Goal: Task Accomplishment & Management: Manage account settings

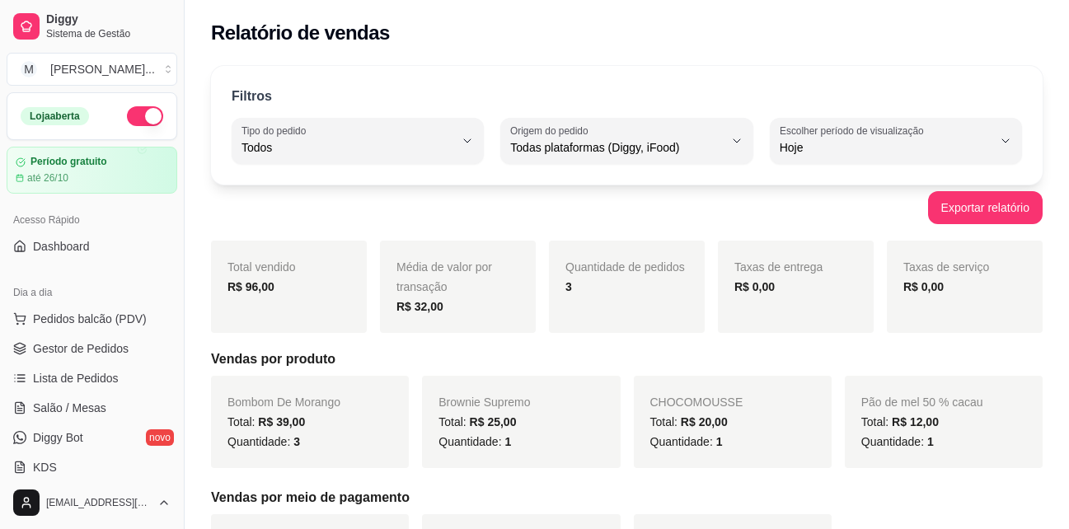
select select "ALL"
select select "0"
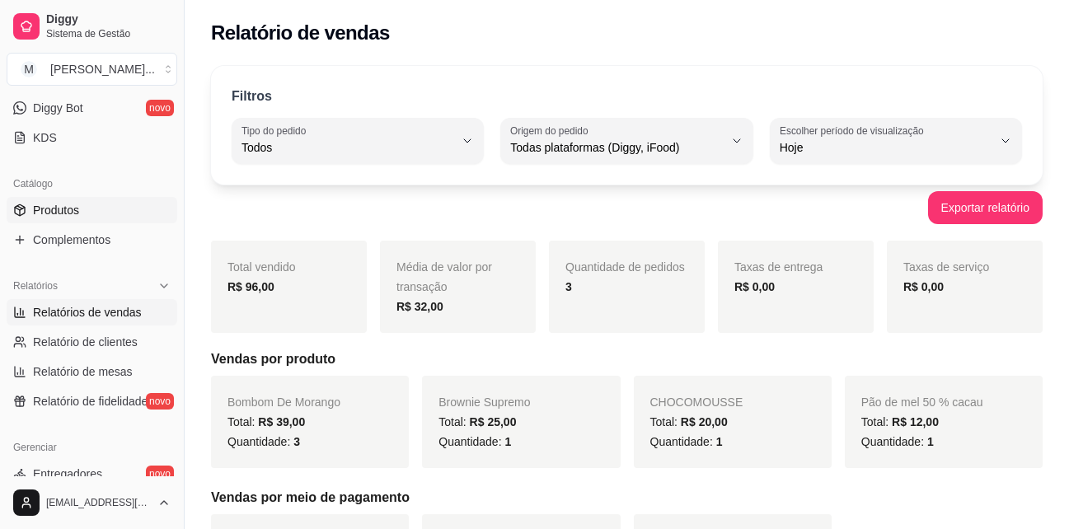
click at [98, 207] on link "Produtos" at bounding box center [92, 210] width 171 height 26
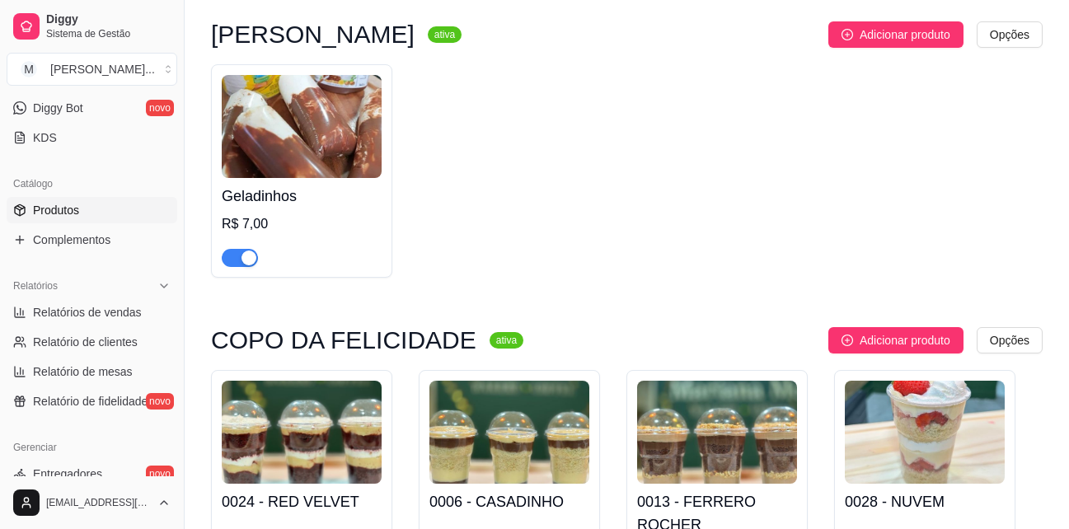
scroll to position [165, 0]
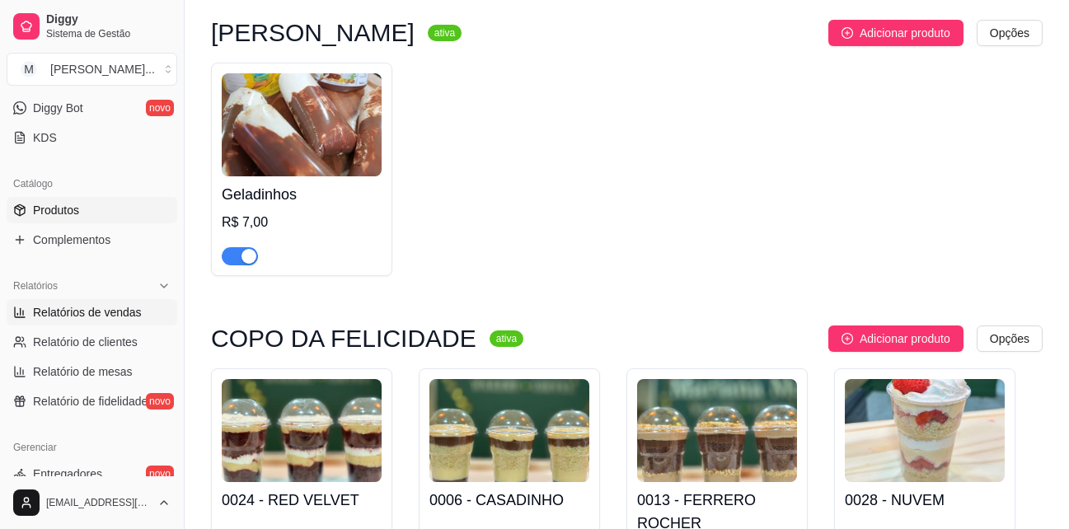
click at [88, 312] on span "Relatórios de vendas" at bounding box center [87, 312] width 109 height 16
select select "ALL"
select select "0"
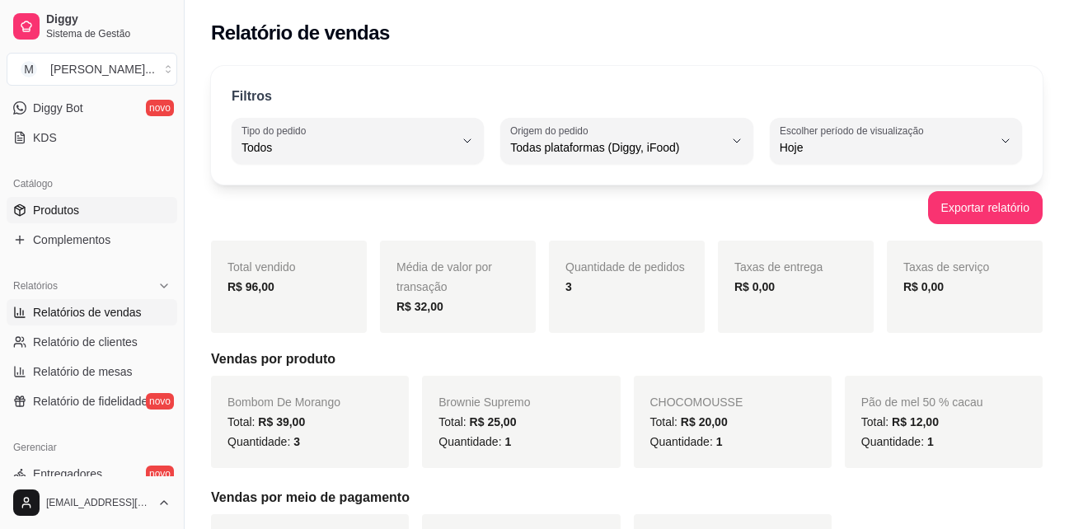
click at [115, 211] on link "Produtos" at bounding box center [92, 210] width 171 height 26
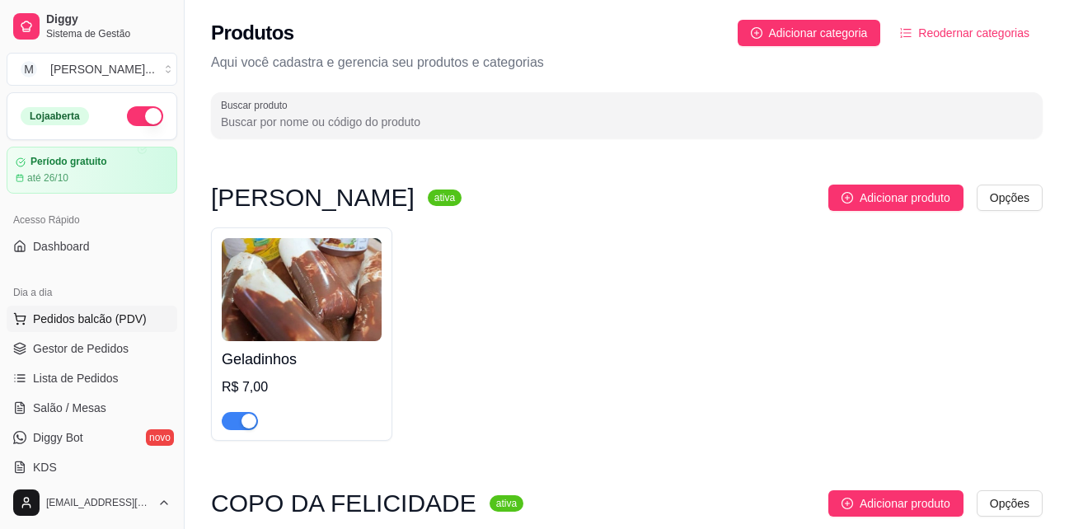
click at [124, 315] on span "Pedidos balcão (PDV)" at bounding box center [90, 319] width 114 height 16
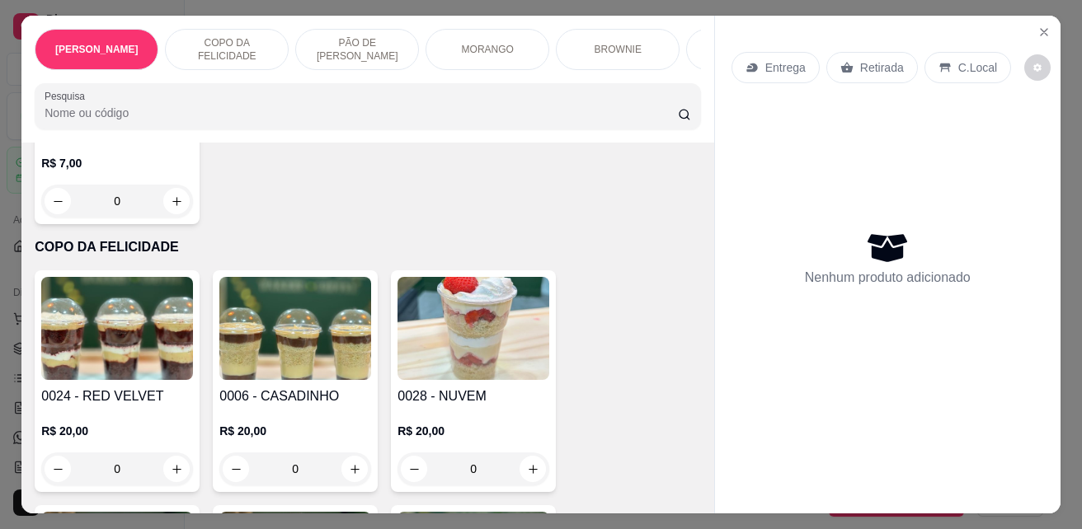
scroll to position [82, 0]
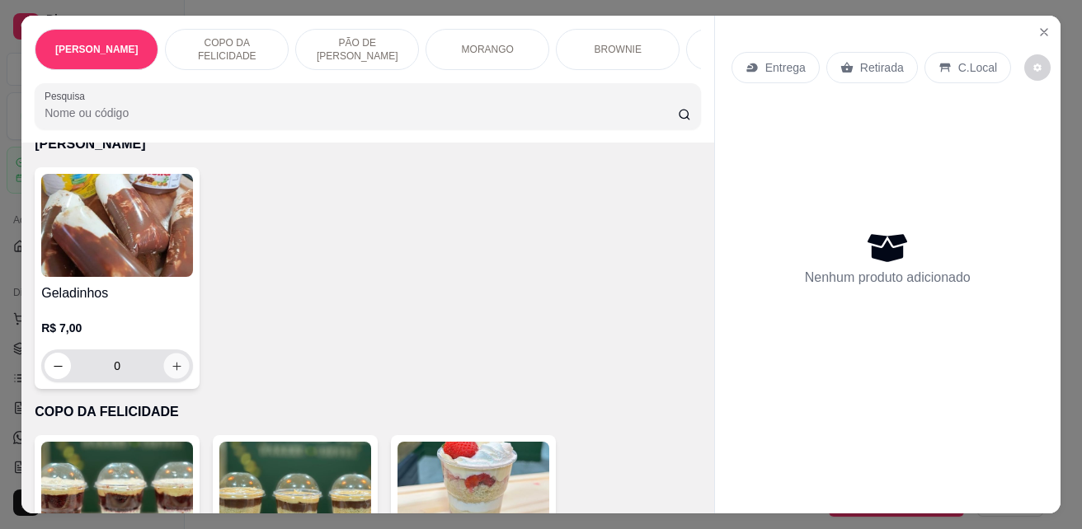
click at [172, 370] on icon "increase-product-quantity" at bounding box center [176, 366] width 8 height 8
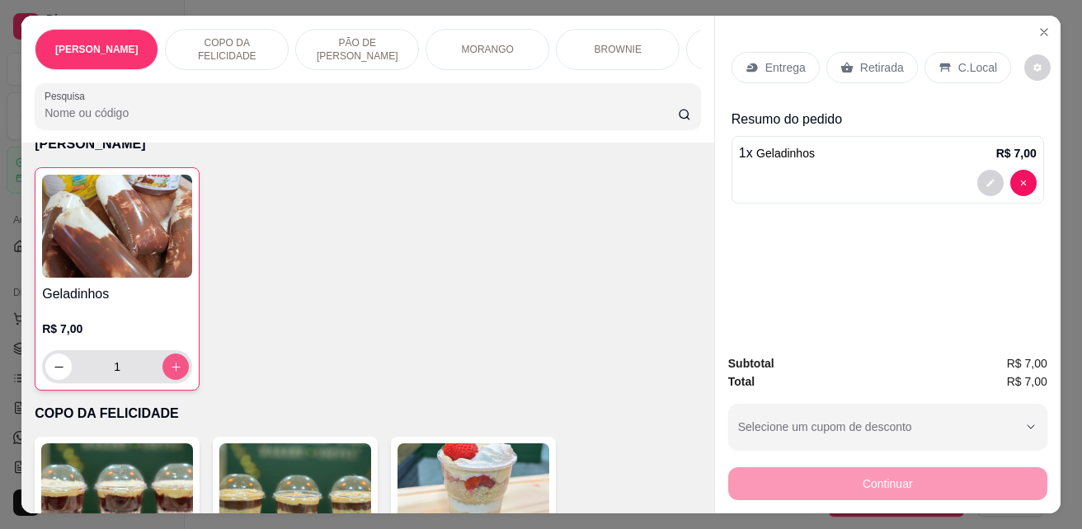
click at [171, 371] on icon "increase-product-quantity" at bounding box center [176, 367] width 12 height 12
type input "2"
click at [849, 68] on div "Retirada" at bounding box center [872, 67] width 92 height 31
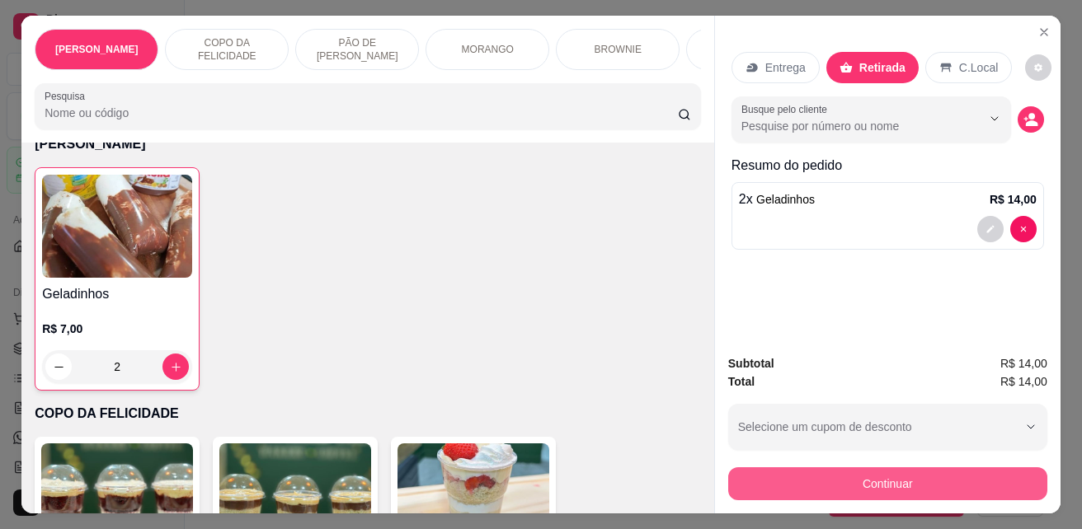
click at [880, 479] on button "Continuar" at bounding box center [887, 483] width 319 height 33
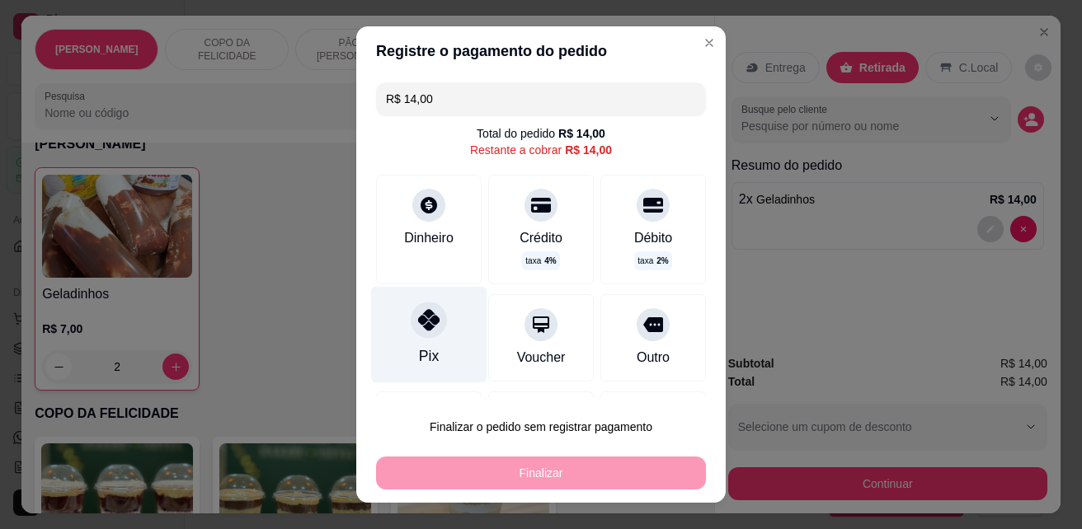
click at [416, 343] on div "Pix" at bounding box center [429, 335] width 116 height 96
type input "R$ 0,00"
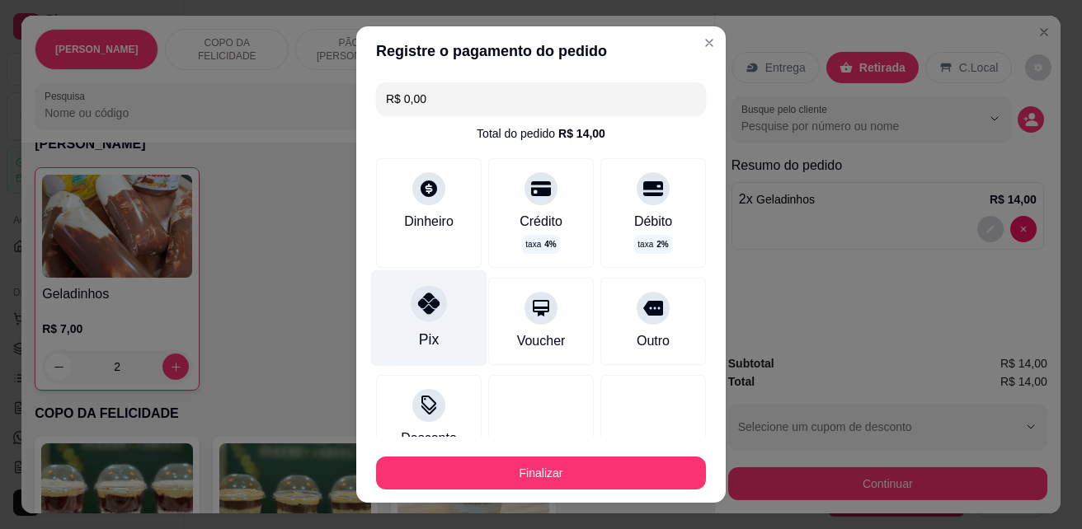
click at [429, 326] on div "Pix" at bounding box center [429, 318] width 116 height 96
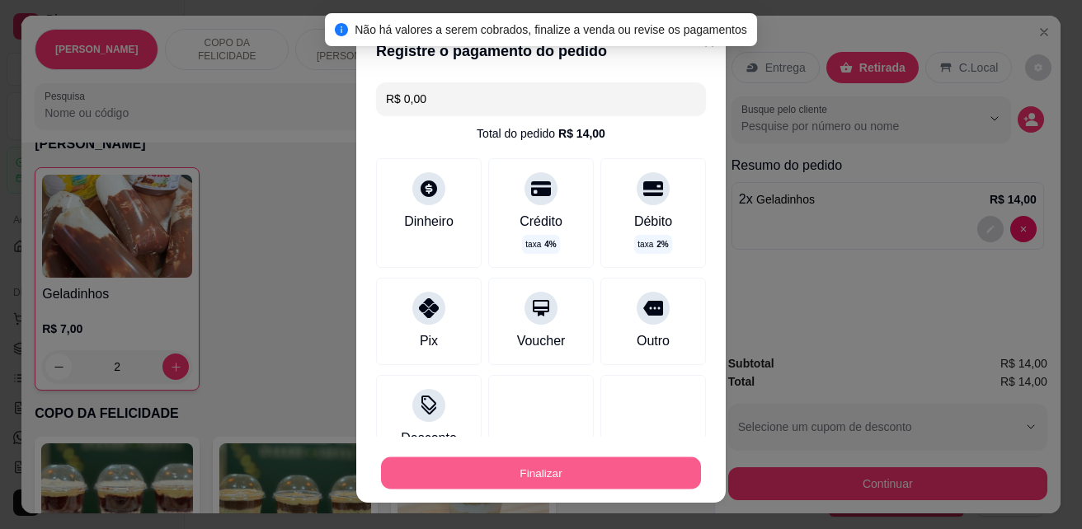
click at [509, 467] on button "Finalizar" at bounding box center [541, 474] width 320 height 32
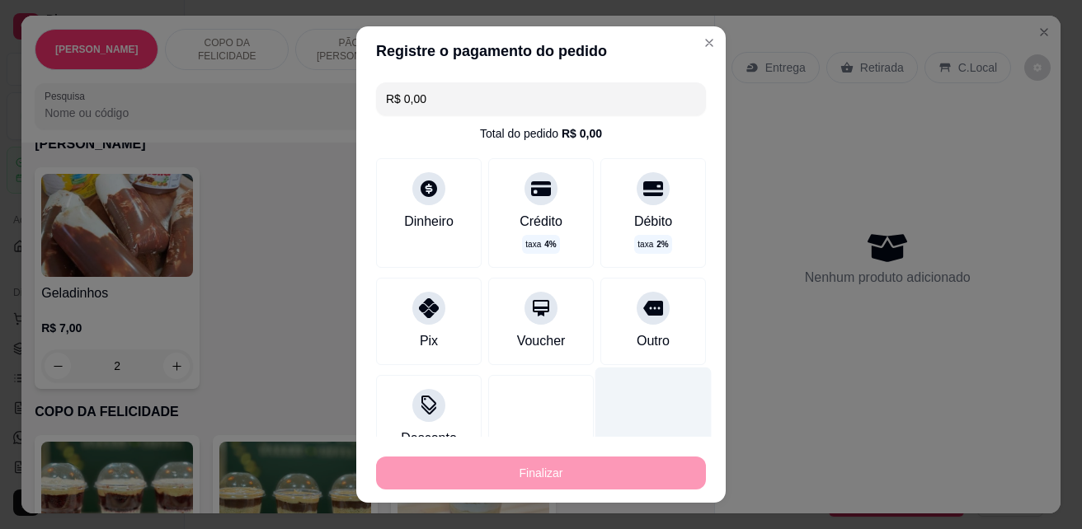
type input "0"
type input "-R$ 14,00"
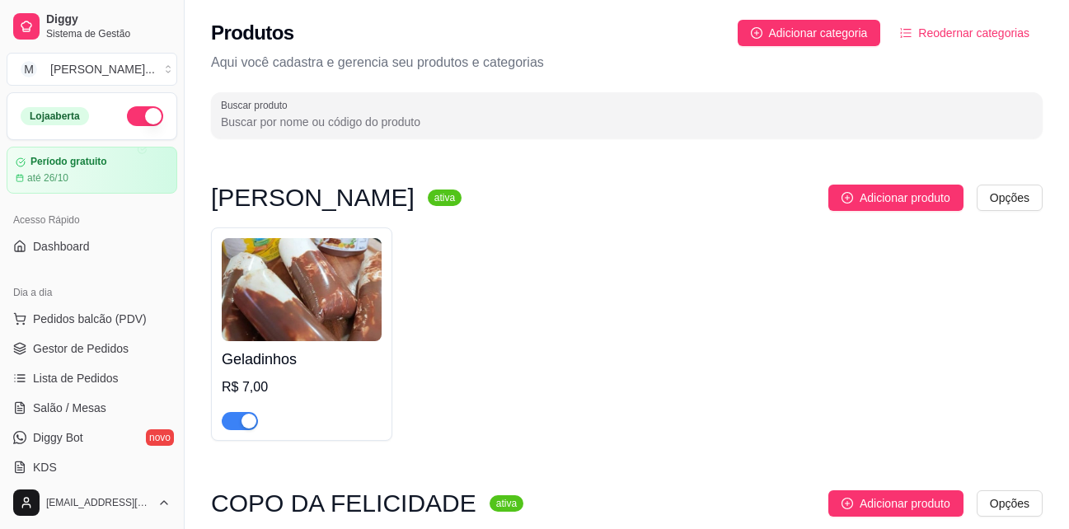
click at [910, 332] on div "Geladinhos R$ 7,00" at bounding box center [627, 335] width 832 height 214
click at [87, 321] on span "Pedidos balcão (PDV)" at bounding box center [90, 319] width 114 height 16
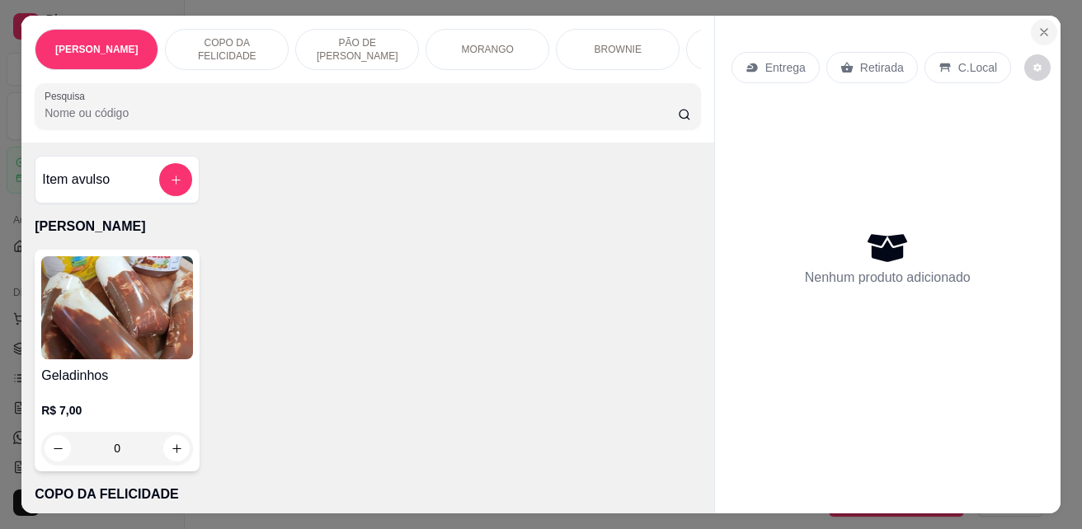
drag, startPoint x: 1015, startPoint y: 25, endPoint x: 1035, endPoint y: 24, distance: 20.6
click at [1024, 25] on section "Geladinho Gourmet COPO DA FELICIDADE PÃO DE [PERSON_NAME] MORANGO BROWNIE BOLO …" at bounding box center [540, 264] width 1039 height 497
click at [1033, 24] on button "Close" at bounding box center [1043, 32] width 26 height 26
click at [1040, 29] on icon "Close" at bounding box center [1043, 32] width 7 height 7
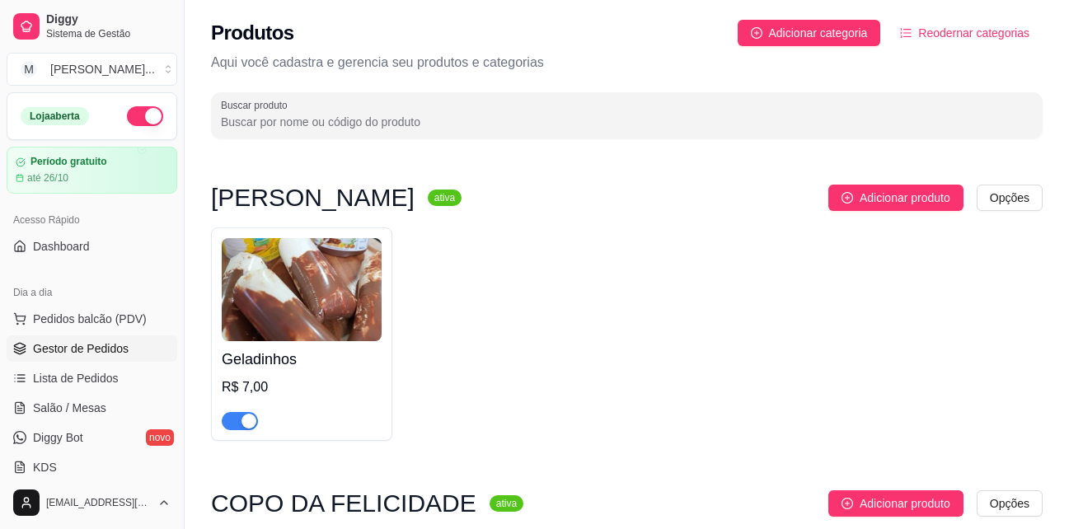
click at [121, 355] on span "Gestor de Pedidos" at bounding box center [81, 348] width 96 height 16
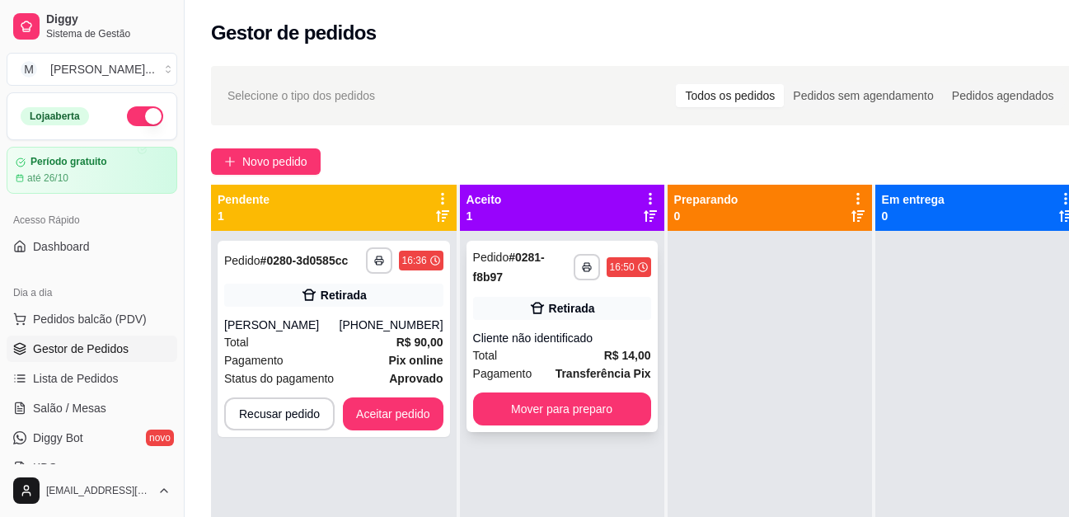
click at [549, 332] on div "Cliente não identificado" at bounding box center [562, 338] width 178 height 16
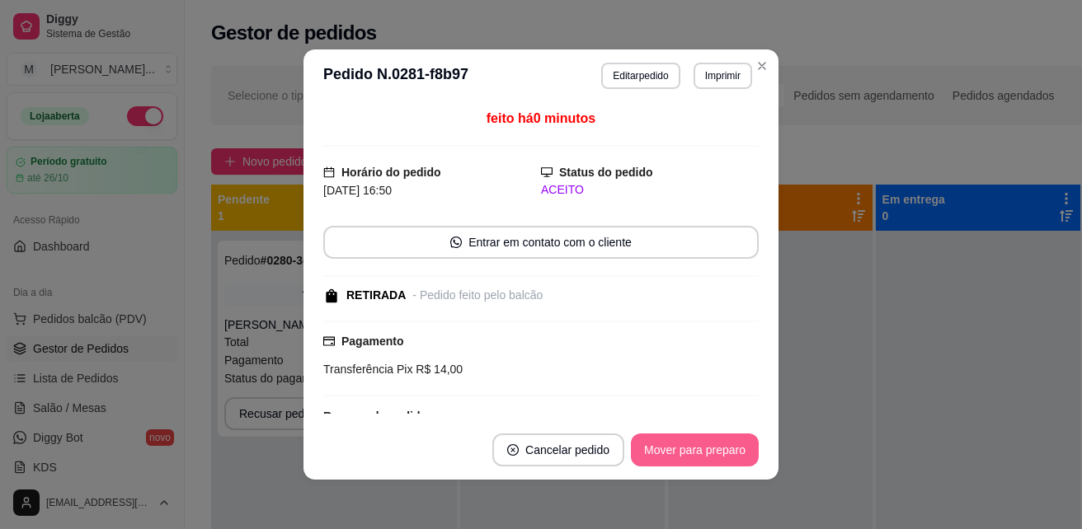
click at [683, 444] on button "Mover para preparo" at bounding box center [695, 450] width 128 height 33
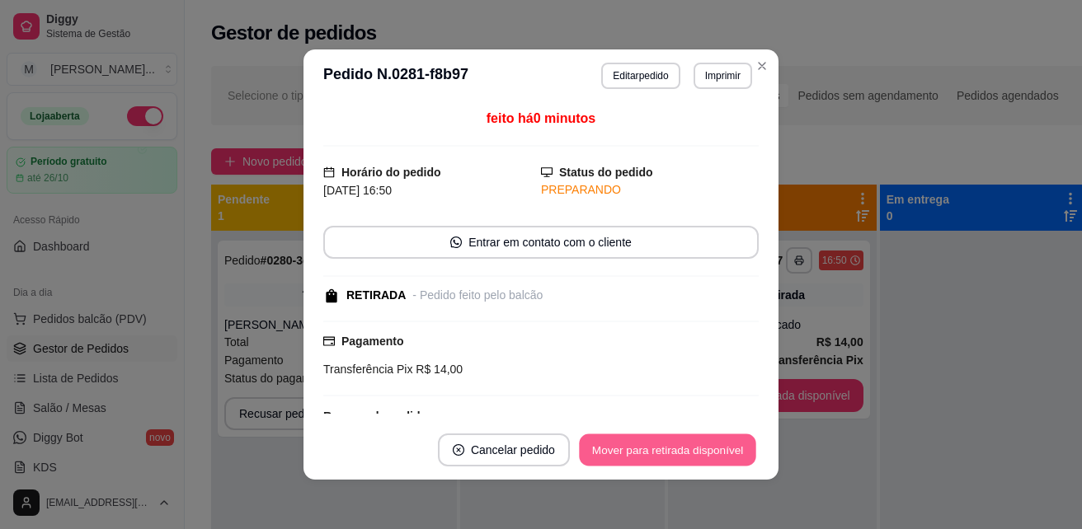
click at [651, 461] on button "Mover para retirada disponível" at bounding box center [667, 450] width 176 height 32
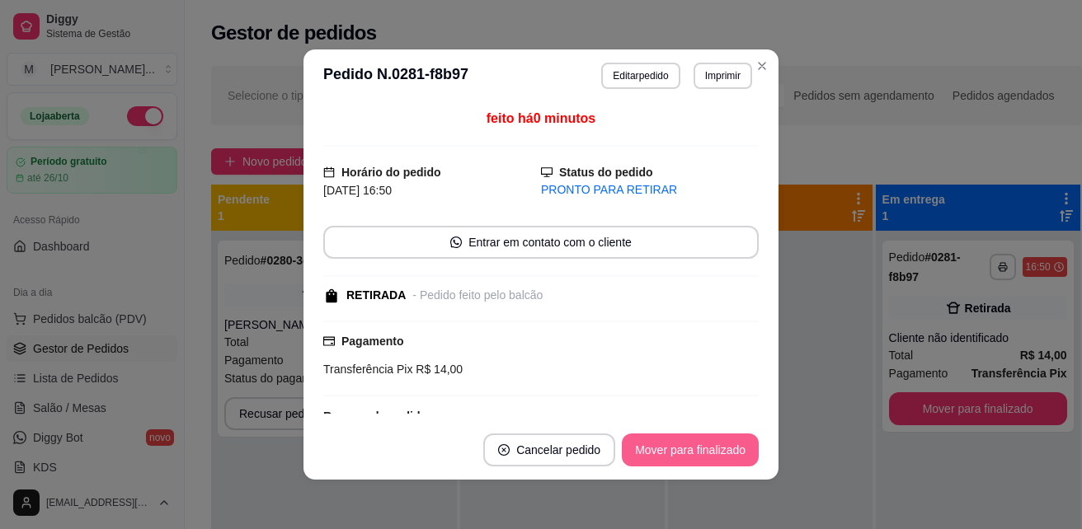
click at [670, 454] on button "Mover para finalizado" at bounding box center [690, 450] width 137 height 33
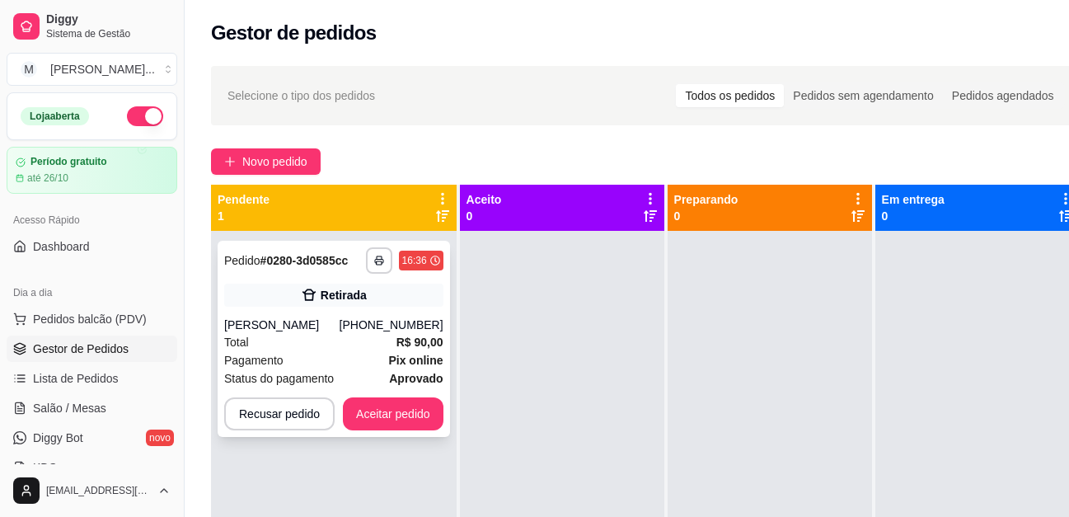
click at [295, 338] on div "Total R$ 90,00" at bounding box center [333, 342] width 219 height 18
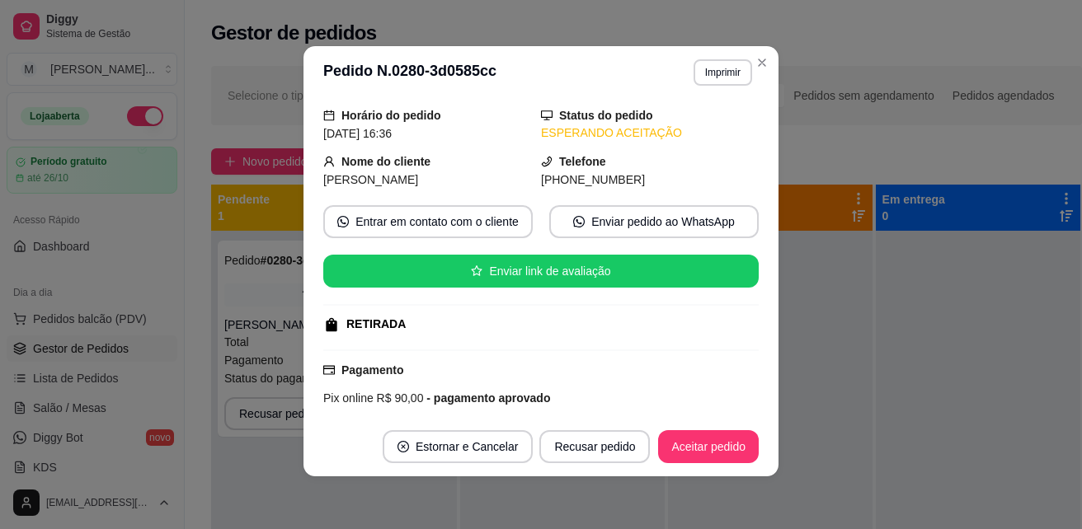
scroll to position [225, 0]
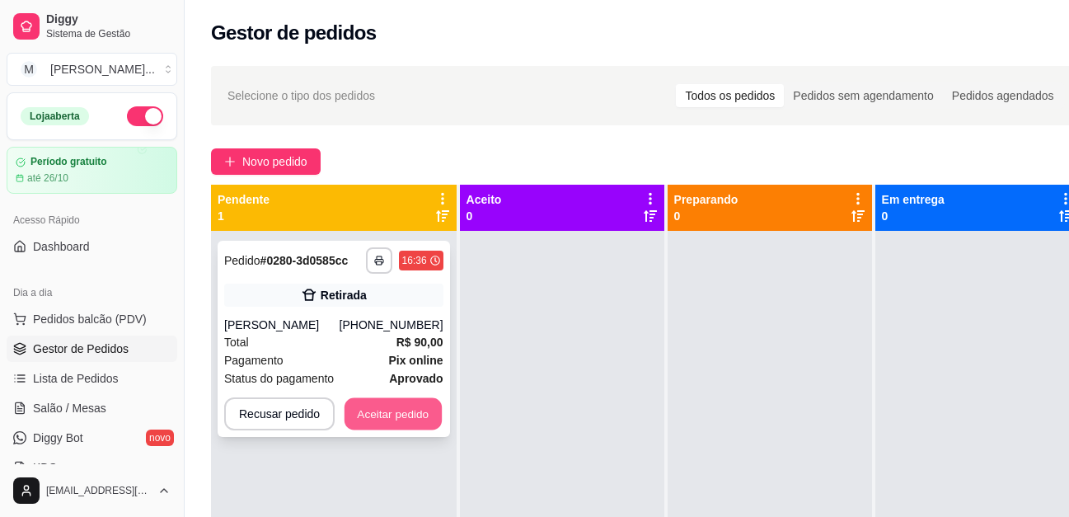
click at [386, 413] on button "Aceitar pedido" at bounding box center [393, 414] width 97 height 32
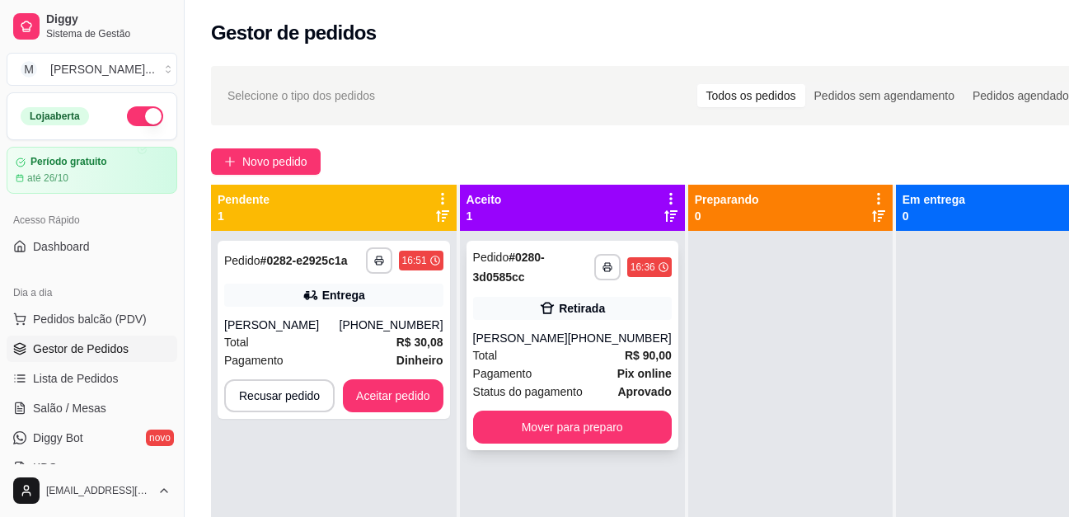
click at [452, 336] on div "**********" at bounding box center [334, 489] width 246 height 517
click at [359, 326] on div "[PHONE_NUMBER]" at bounding box center [392, 325] width 104 height 16
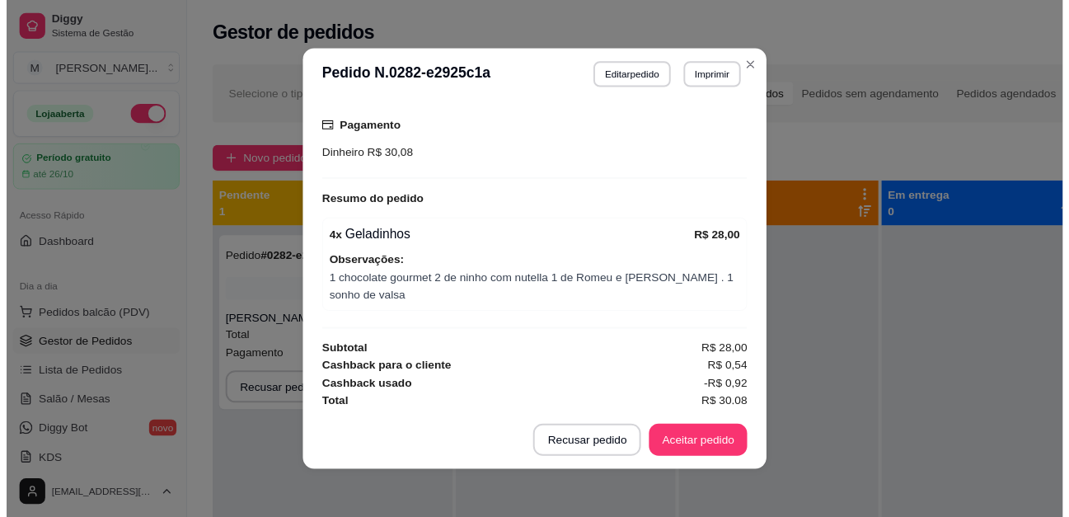
scroll to position [433, 0]
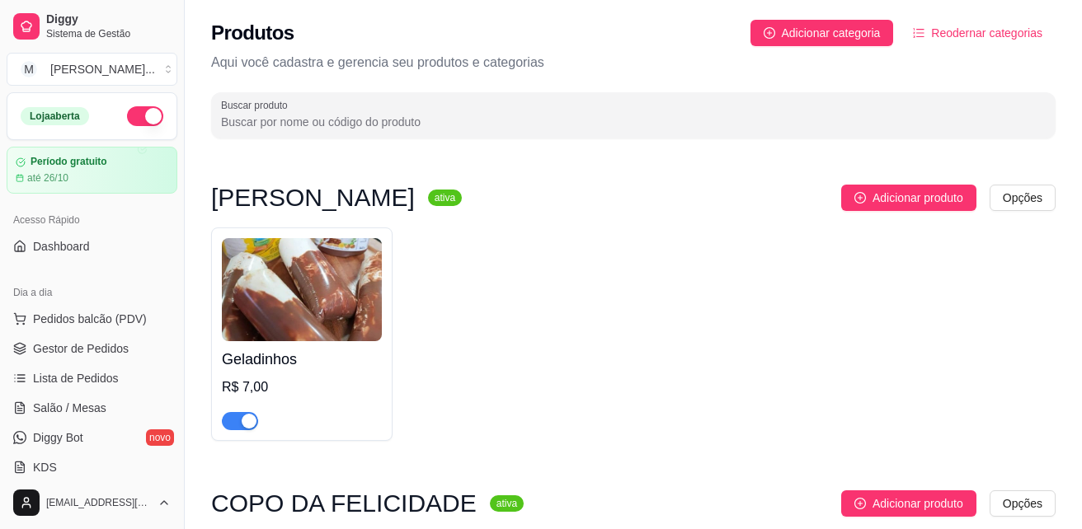
click at [693, 453] on div "Geladinho Gourmet ativa Adicionar produto Opções Geladinhos R$ 7,00" at bounding box center [633, 321] width 844 height 273
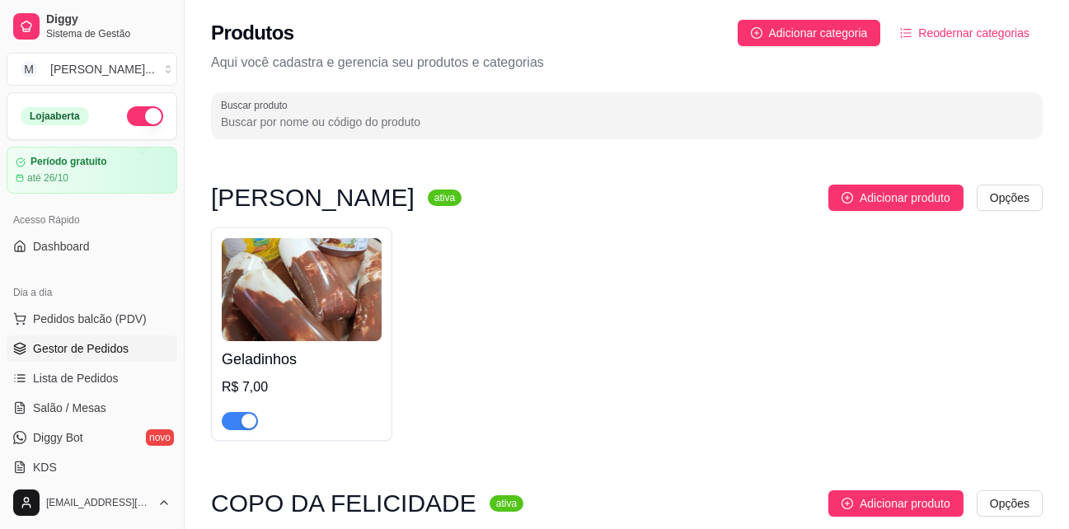
click at [80, 348] on span "Gestor de Pedidos" at bounding box center [81, 348] width 96 height 16
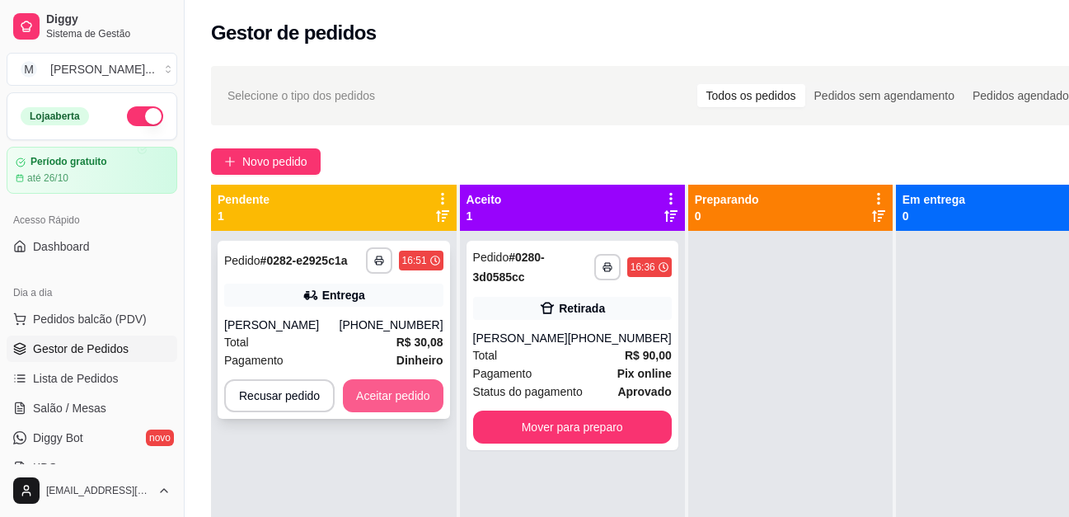
click at [401, 394] on button "Aceitar pedido" at bounding box center [393, 395] width 101 height 33
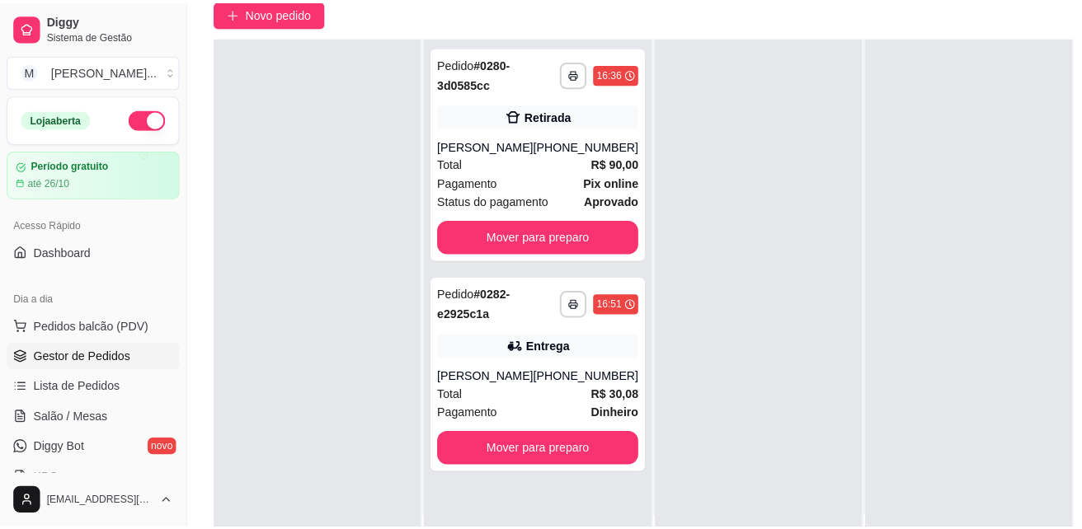
scroll to position [165, 0]
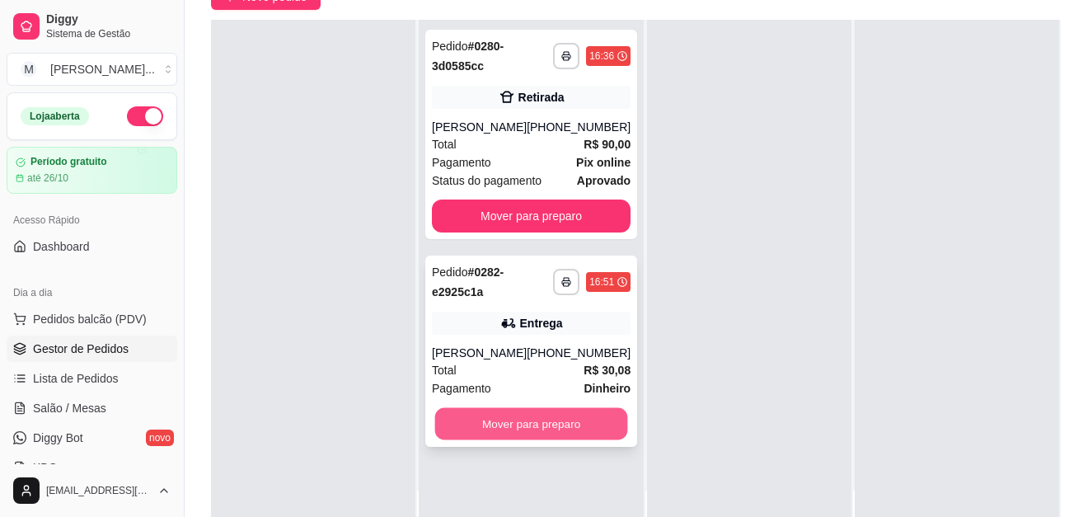
click at [544, 417] on button "Mover para preparo" at bounding box center [531, 424] width 193 height 32
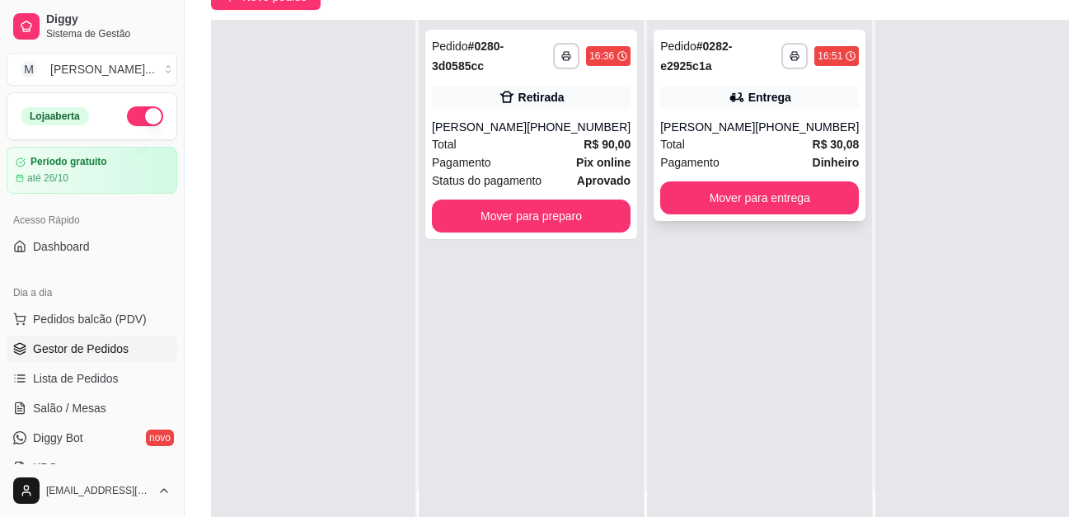
click at [706, 110] on div "**********" at bounding box center [760, 125] width 212 height 191
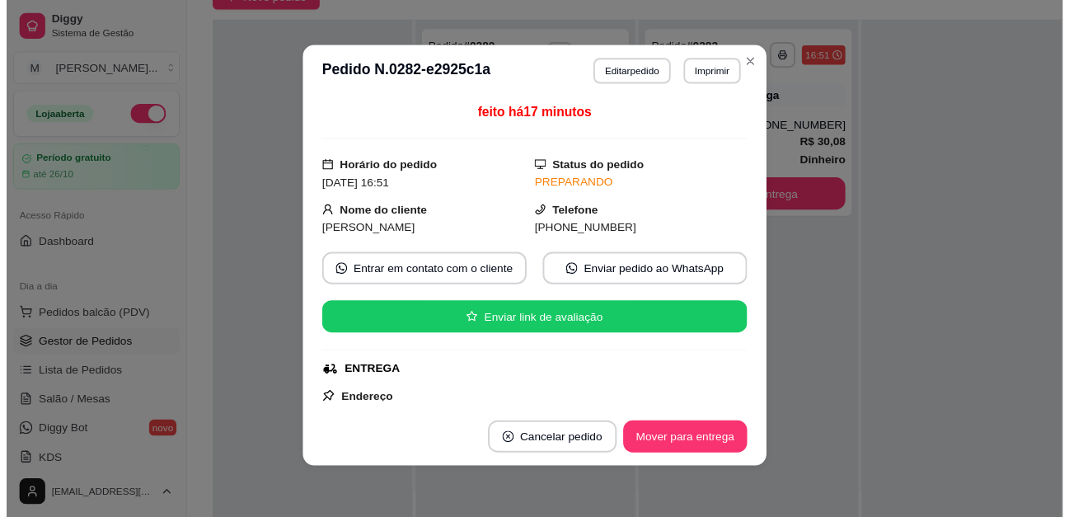
scroll to position [0, 0]
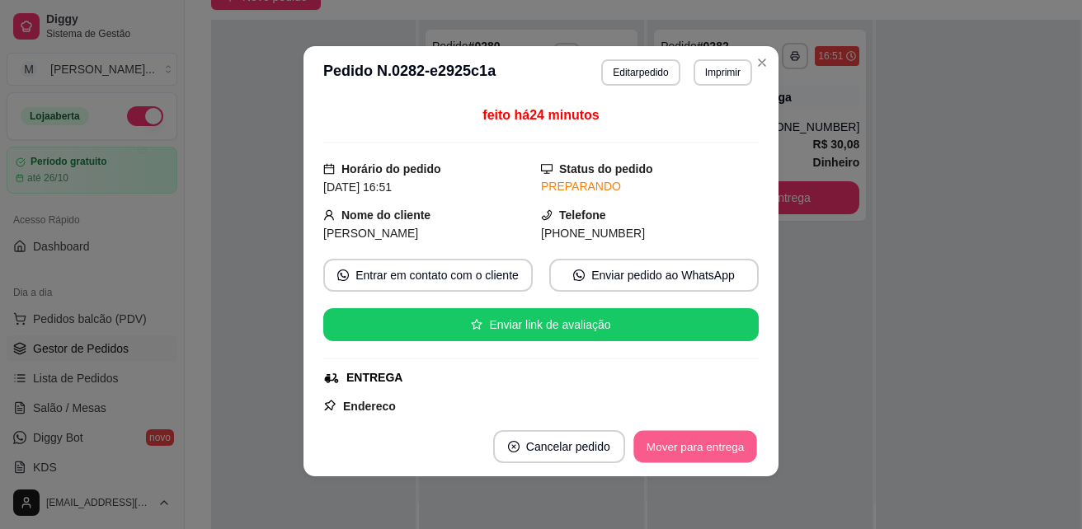
click at [689, 444] on button "Mover para entrega" at bounding box center [695, 447] width 124 height 32
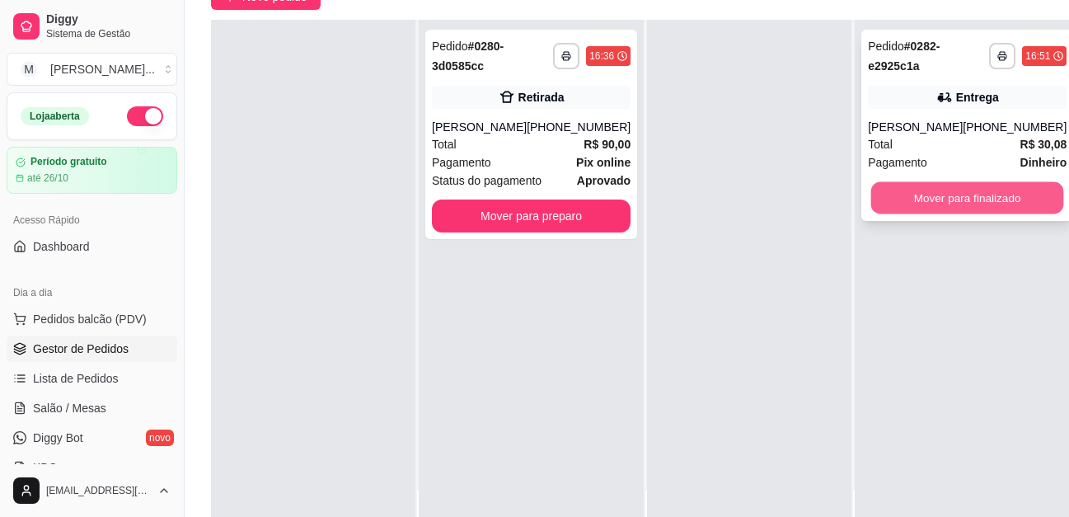
click at [906, 195] on button "Mover para finalizado" at bounding box center [967, 198] width 193 height 32
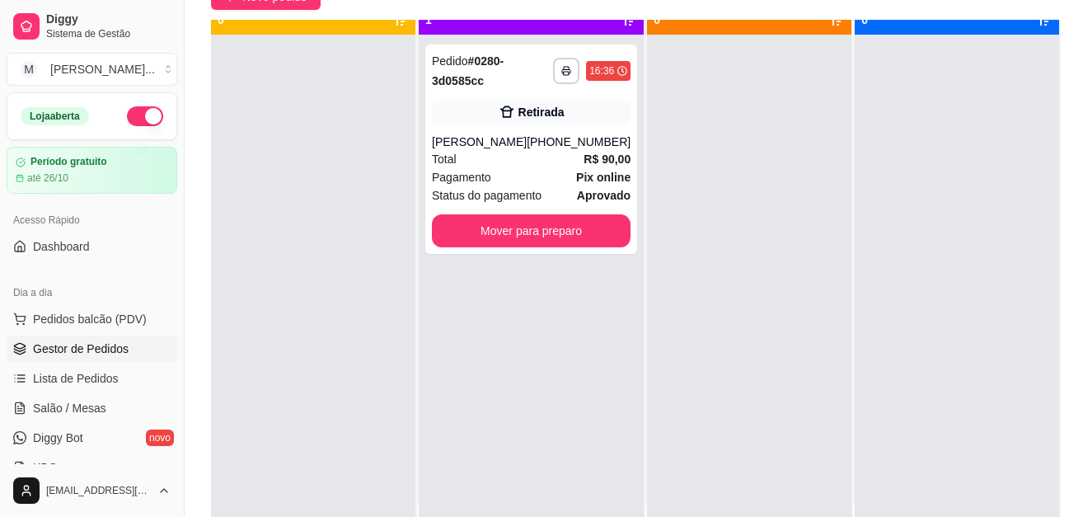
scroll to position [46, 0]
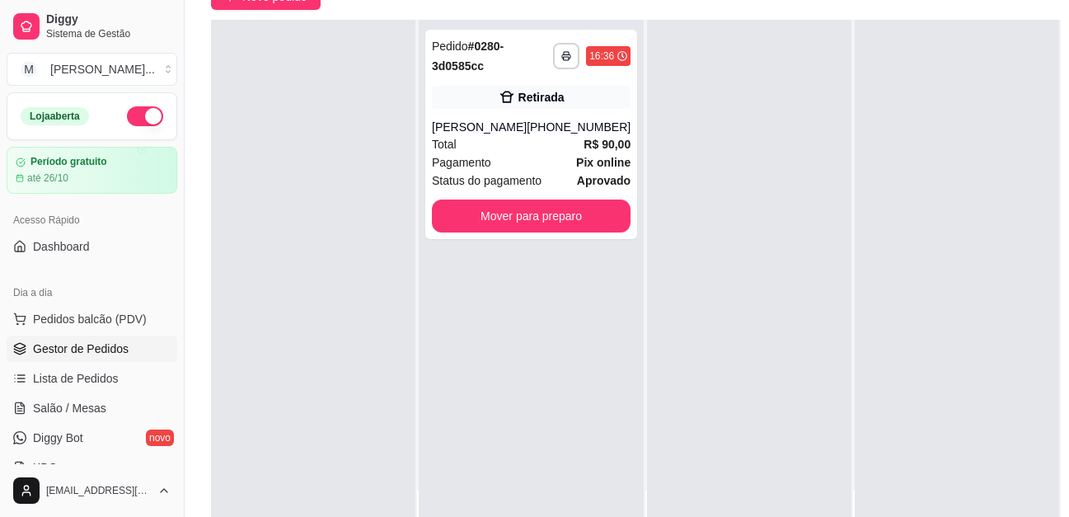
click at [655, 269] on div at bounding box center [749, 278] width 204 height 517
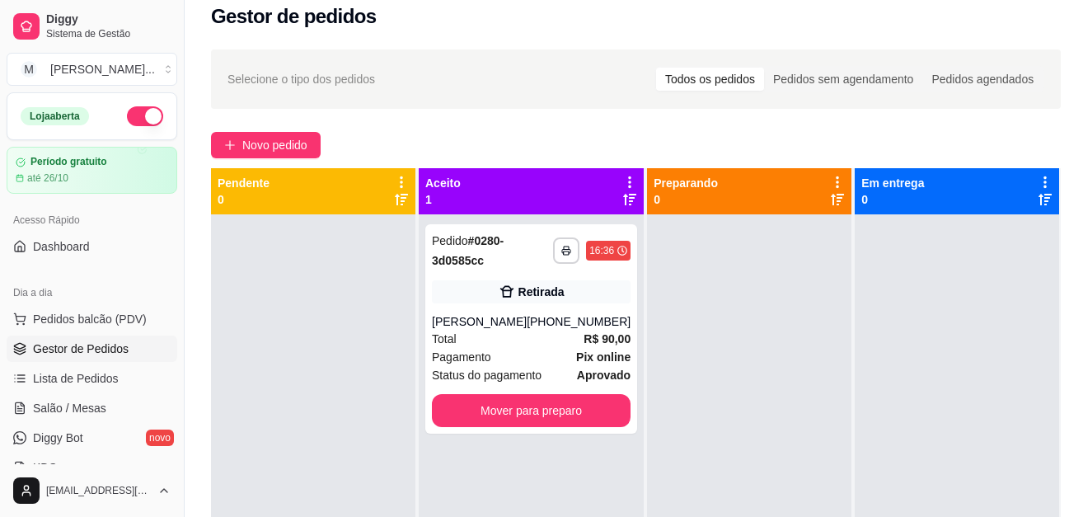
scroll to position [0, 0]
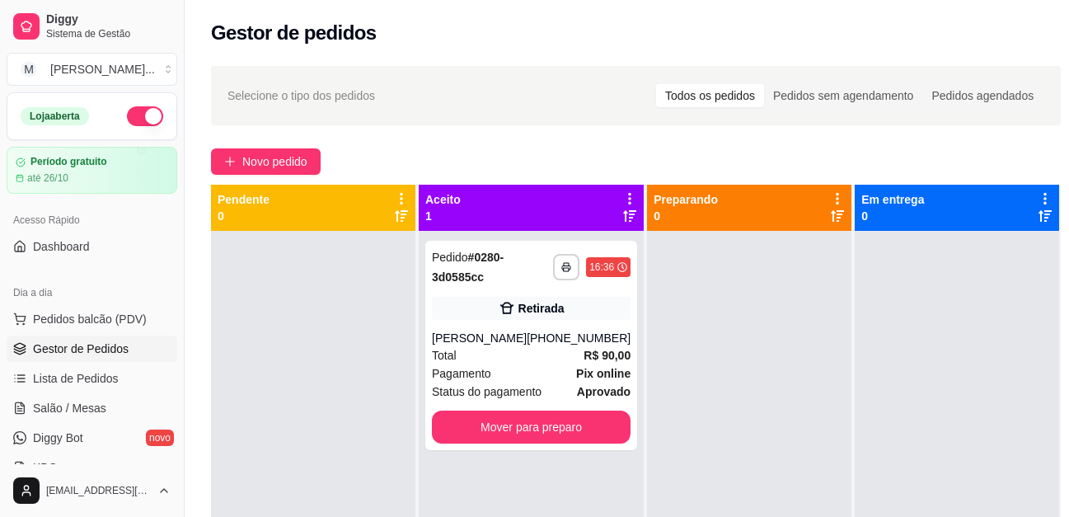
click at [640, 25] on div "Gestor de pedidos" at bounding box center [636, 33] width 850 height 26
click at [279, 163] on span "Novo pedido" at bounding box center [274, 162] width 65 height 18
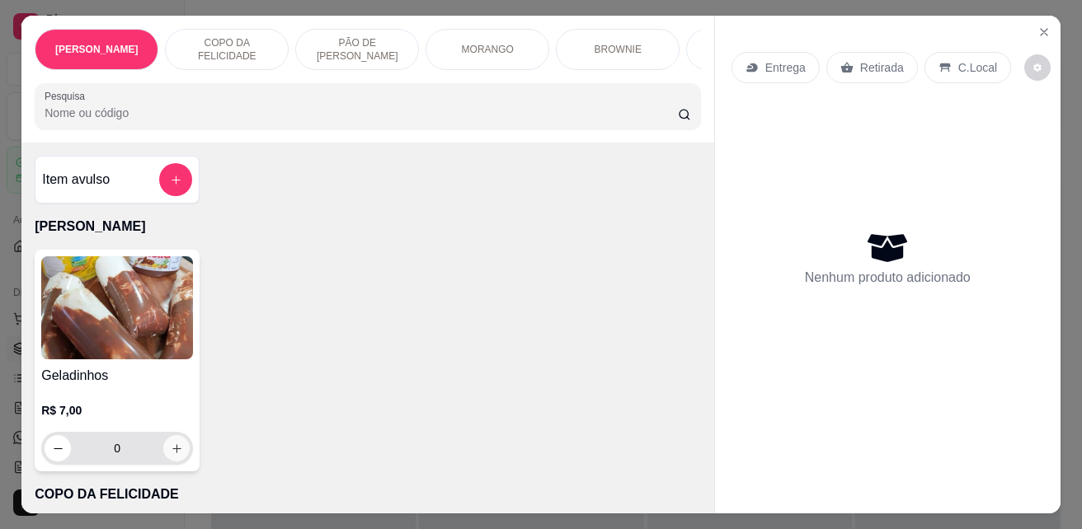
click at [175, 451] on icon "increase-product-quantity" at bounding box center [177, 449] width 12 height 12
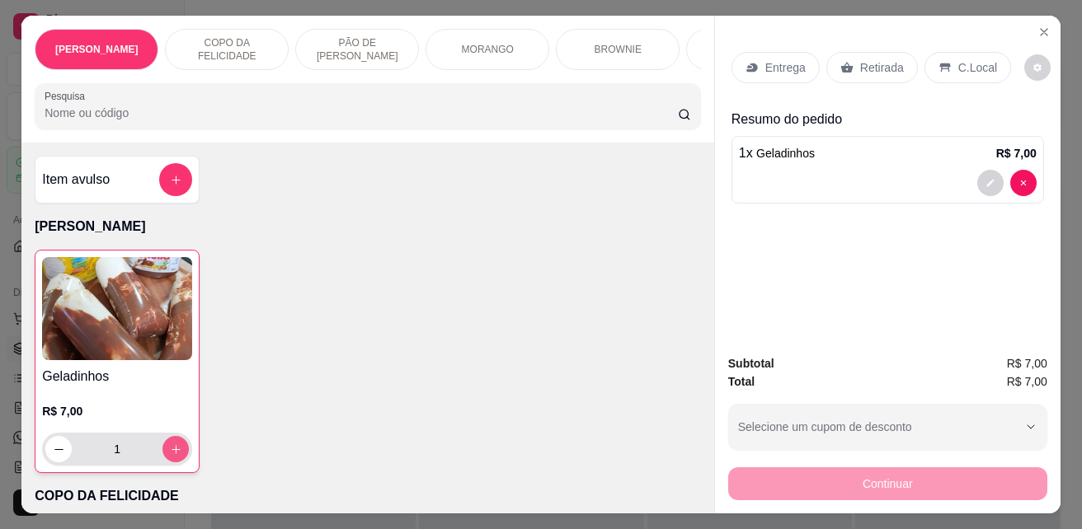
click at [171, 453] on icon "increase-product-quantity" at bounding box center [176, 450] width 12 height 12
type input "2"
click at [958, 67] on p "C.Local" at bounding box center [977, 67] width 39 height 16
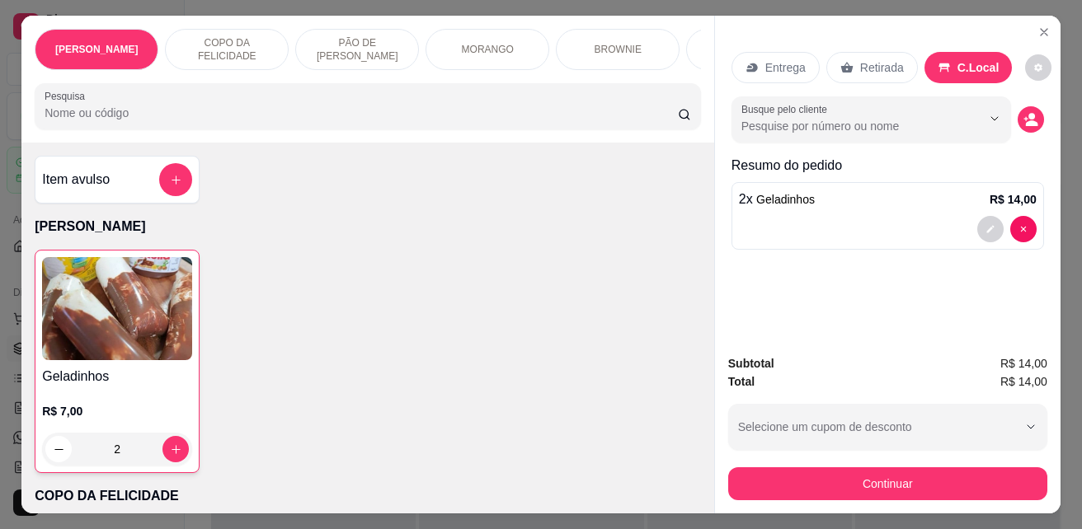
click at [773, 63] on p "Entrega" at bounding box center [785, 67] width 40 height 16
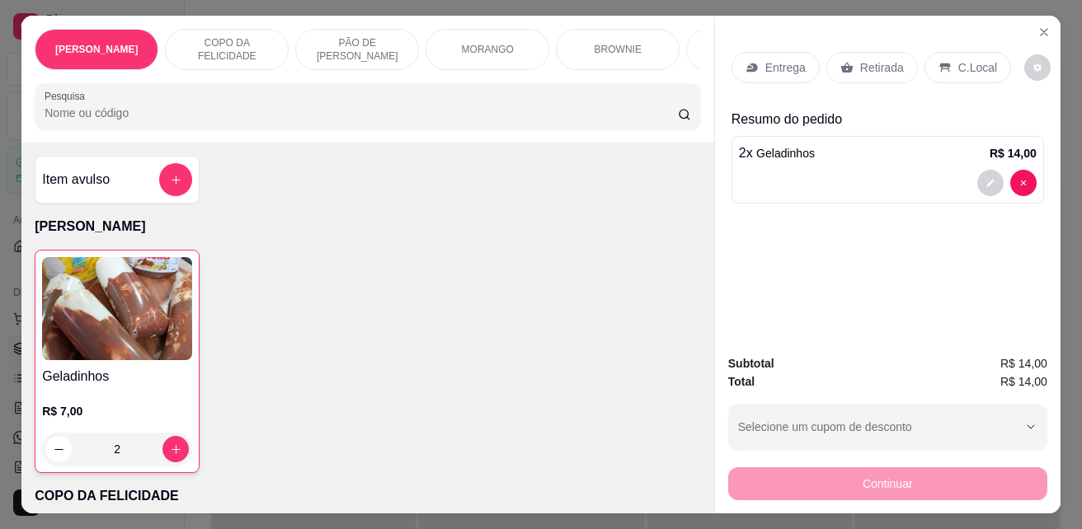
click at [974, 59] on p "C.Local" at bounding box center [977, 67] width 39 height 16
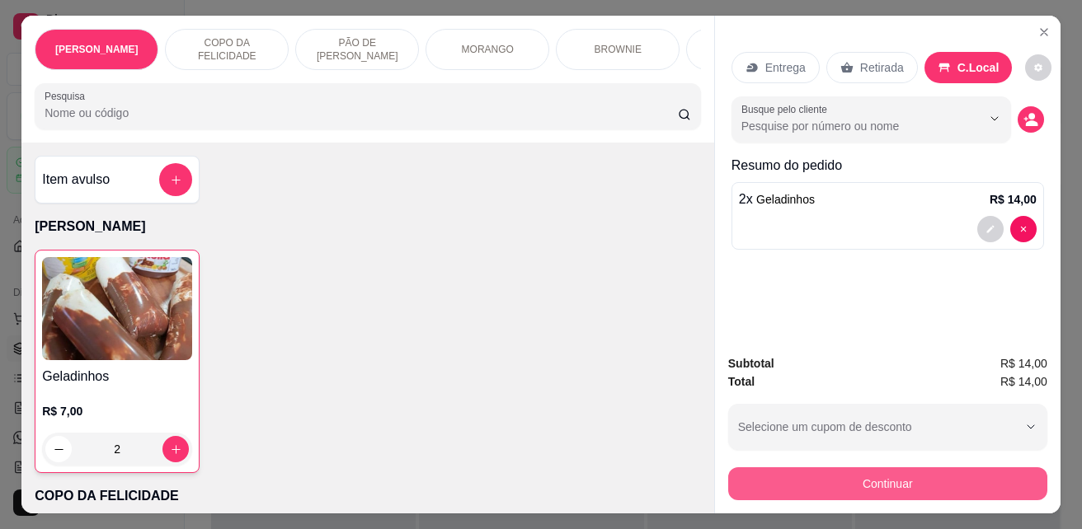
click at [884, 476] on button "Continuar" at bounding box center [887, 483] width 319 height 33
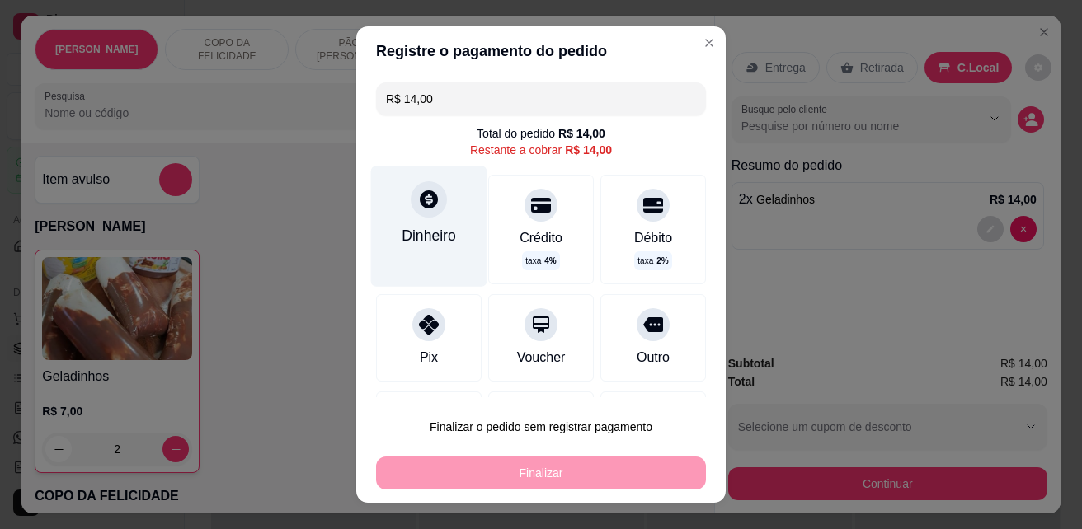
click at [433, 212] on div "Dinheiro" at bounding box center [429, 226] width 116 height 120
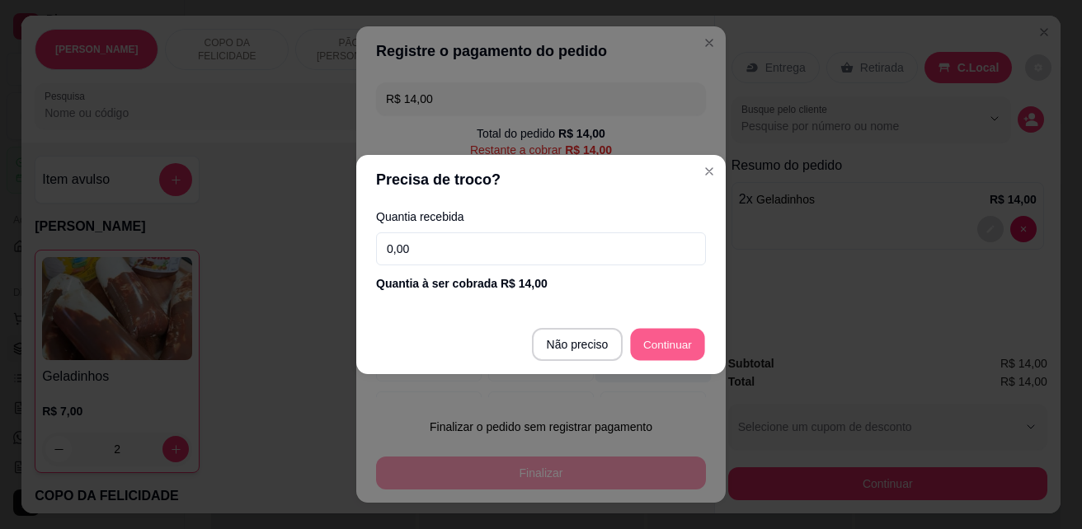
type input "R$ 0,00"
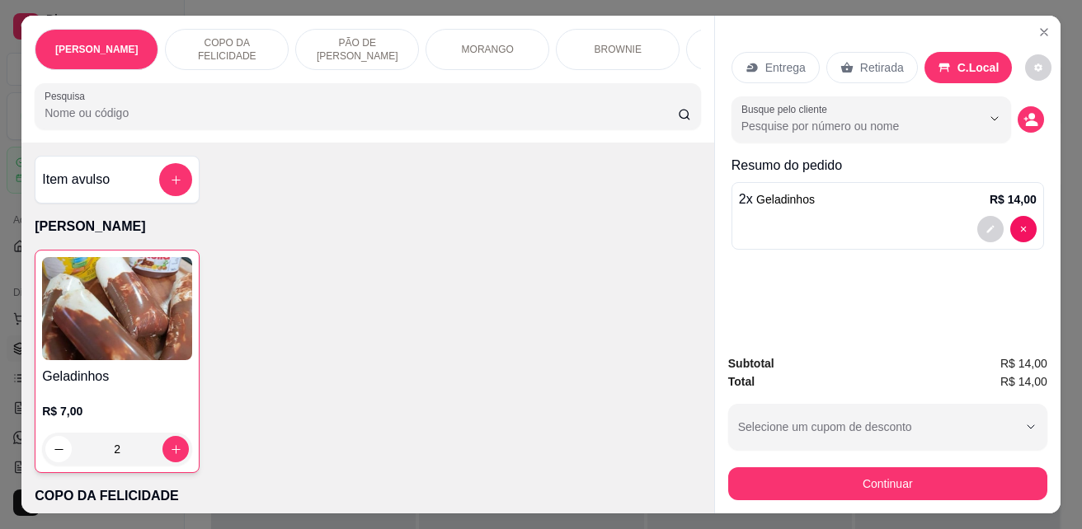
click at [575, 480] on div "Item avulso Geladinho Gourmet Geladinhos R$ 7,00 2 COPO DA FELICIDADE 0024 - RE…" at bounding box center [367, 328] width 692 height 370
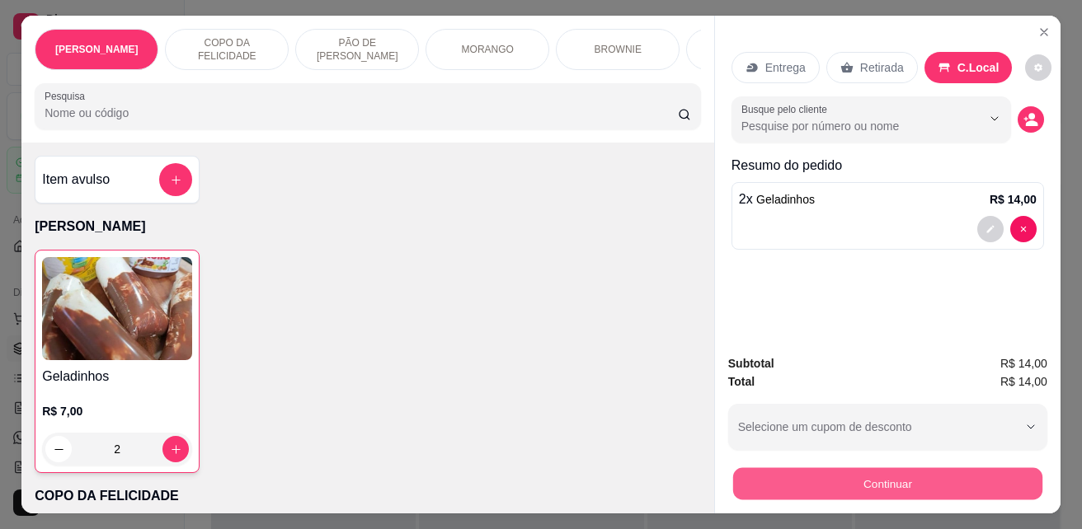
click at [867, 490] on button "Continuar" at bounding box center [887, 483] width 309 height 32
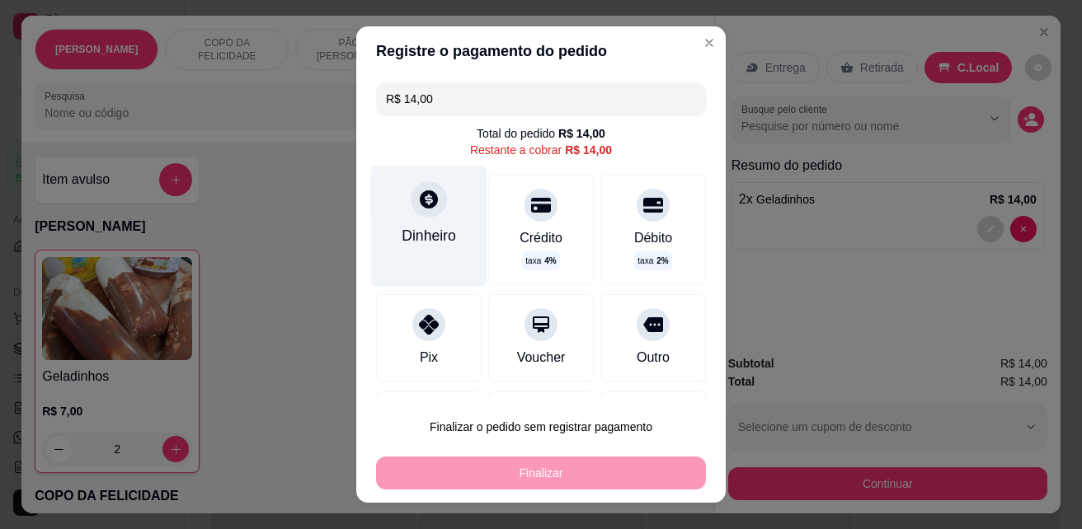
click at [414, 232] on div "Dinheiro" at bounding box center [428, 235] width 54 height 21
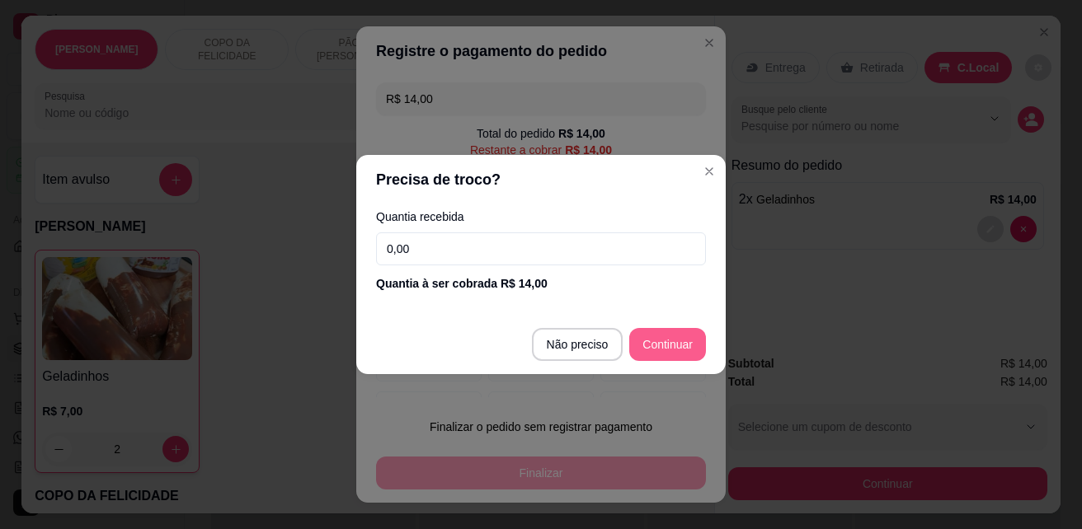
type input "R$ 0,00"
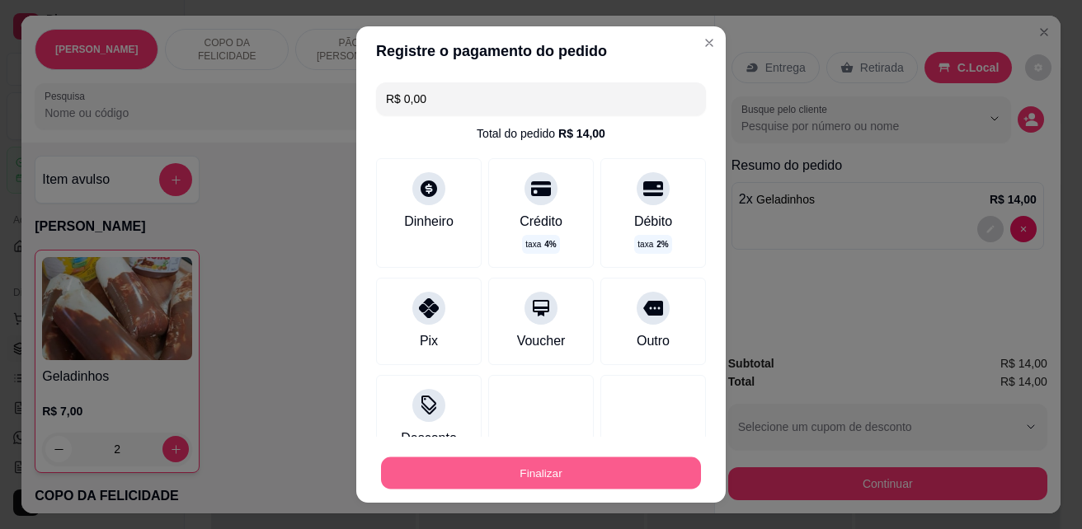
click at [598, 471] on button "Finalizar" at bounding box center [541, 474] width 320 height 32
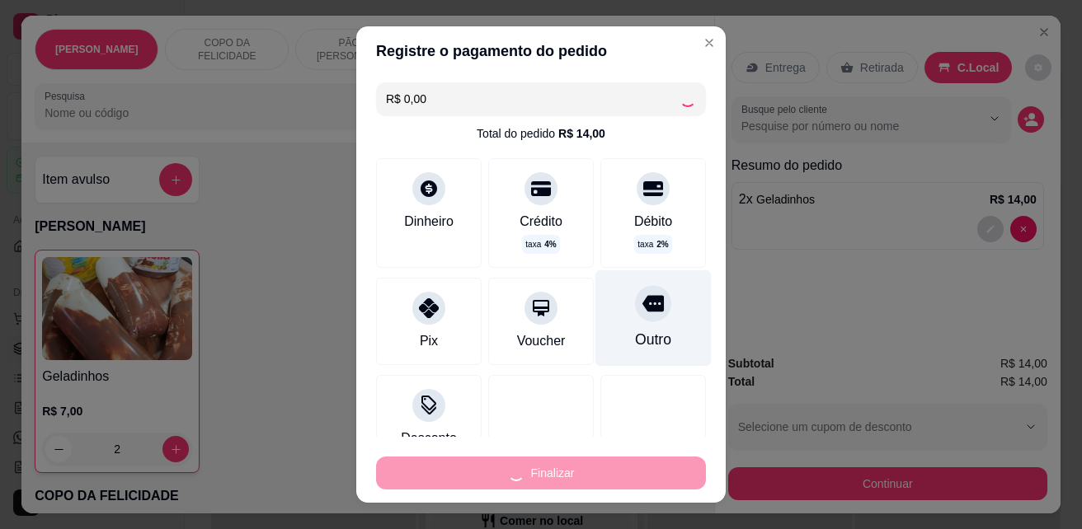
type input "0"
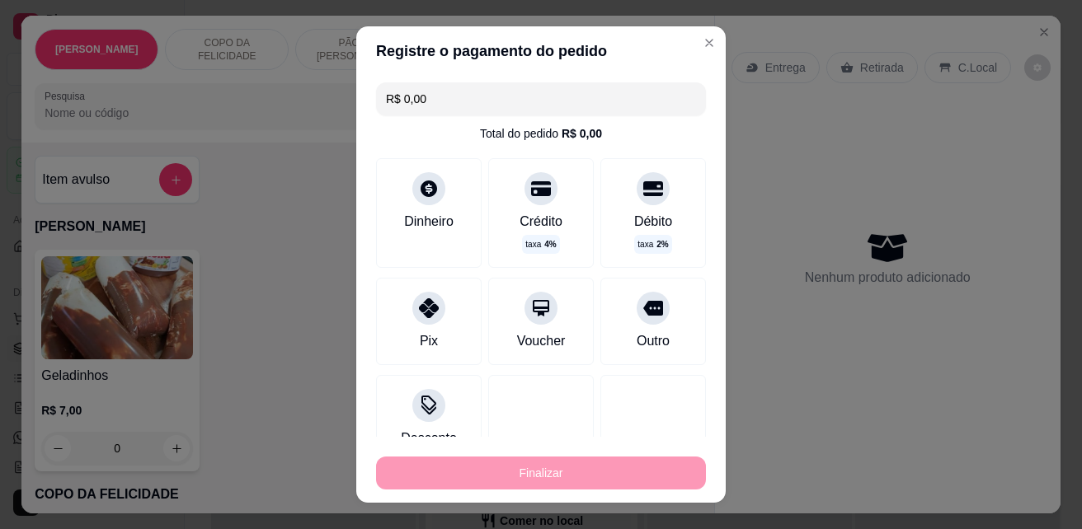
type input "-R$ 14,00"
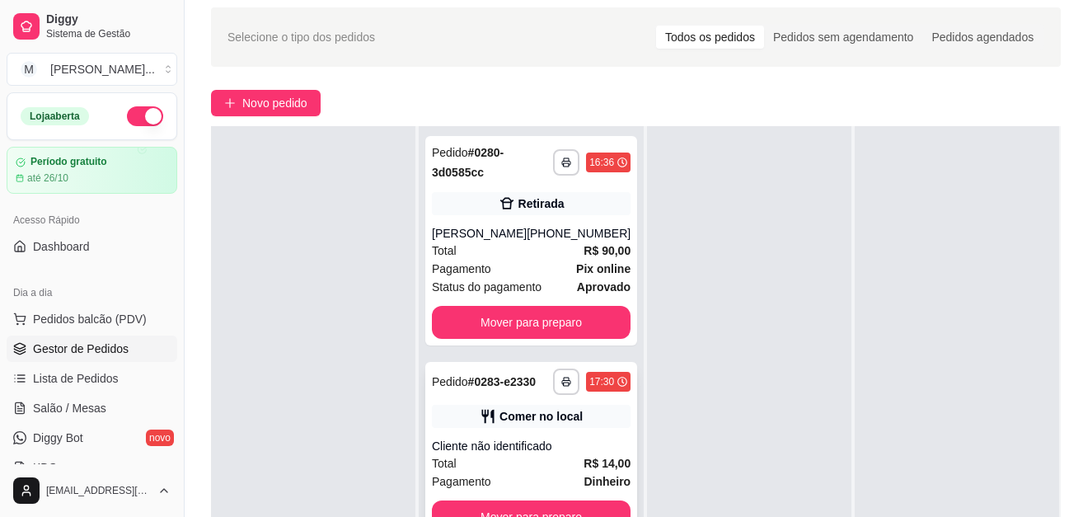
scroll to position [82, 0]
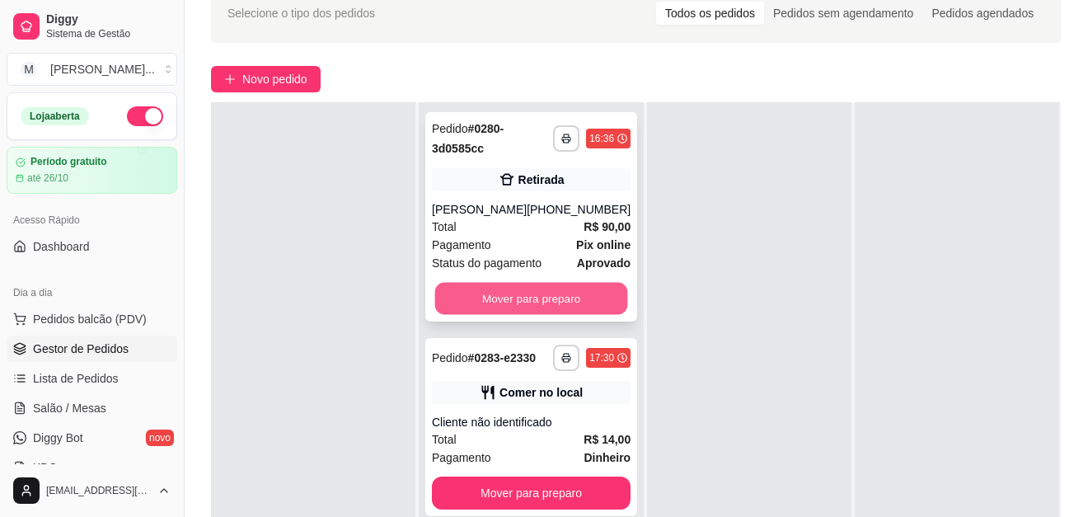
click at [523, 293] on button "Mover para preparo" at bounding box center [531, 299] width 193 height 32
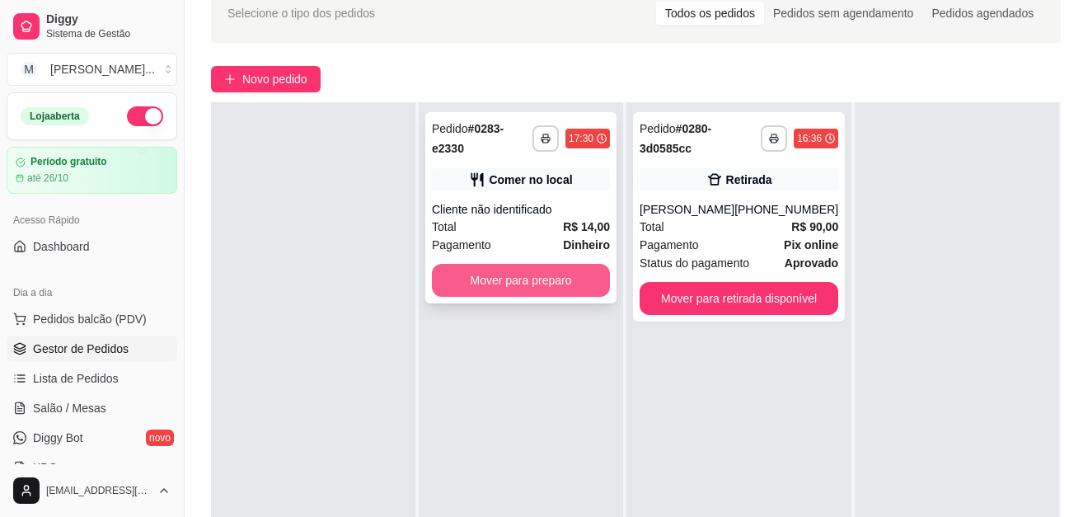
click at [552, 269] on button "Mover para preparo" at bounding box center [521, 280] width 178 height 33
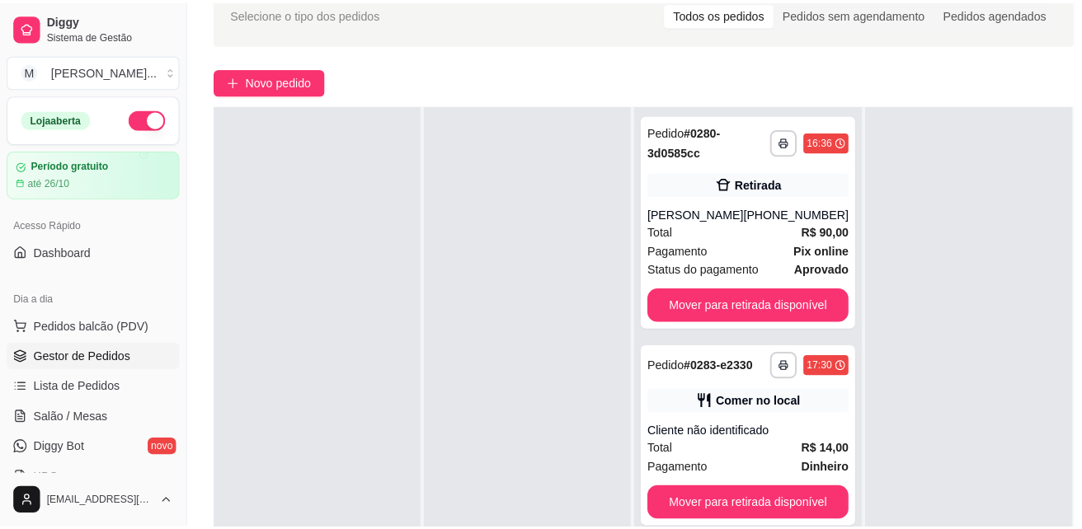
scroll to position [165, 0]
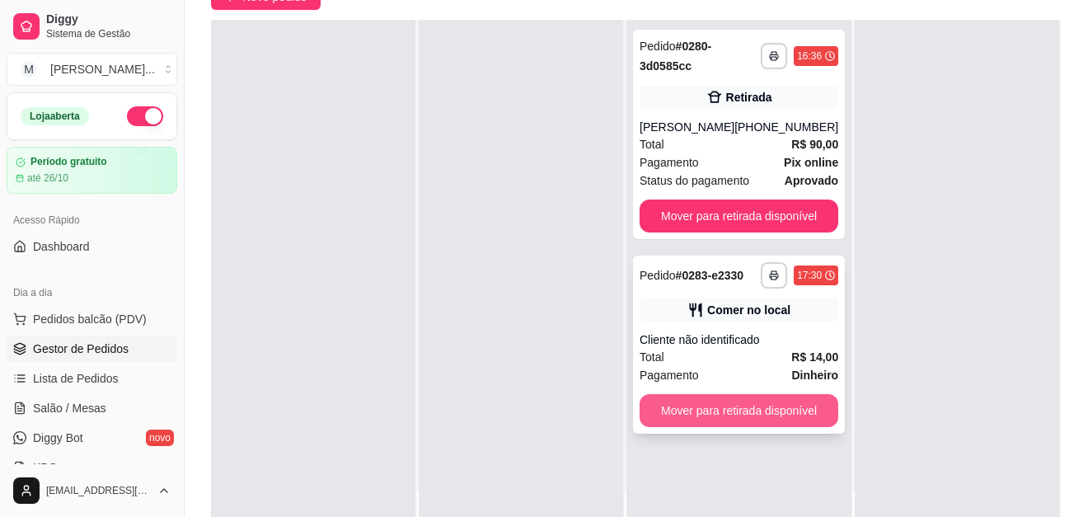
click at [743, 427] on button "Mover para retirada disponível" at bounding box center [739, 410] width 199 height 33
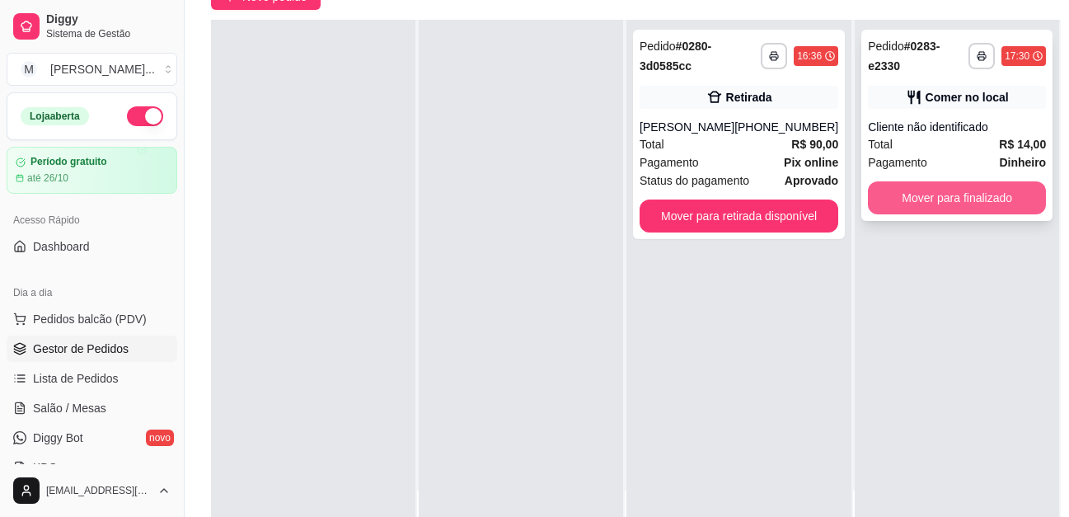
click at [891, 188] on button "Mover para finalizado" at bounding box center [957, 197] width 178 height 33
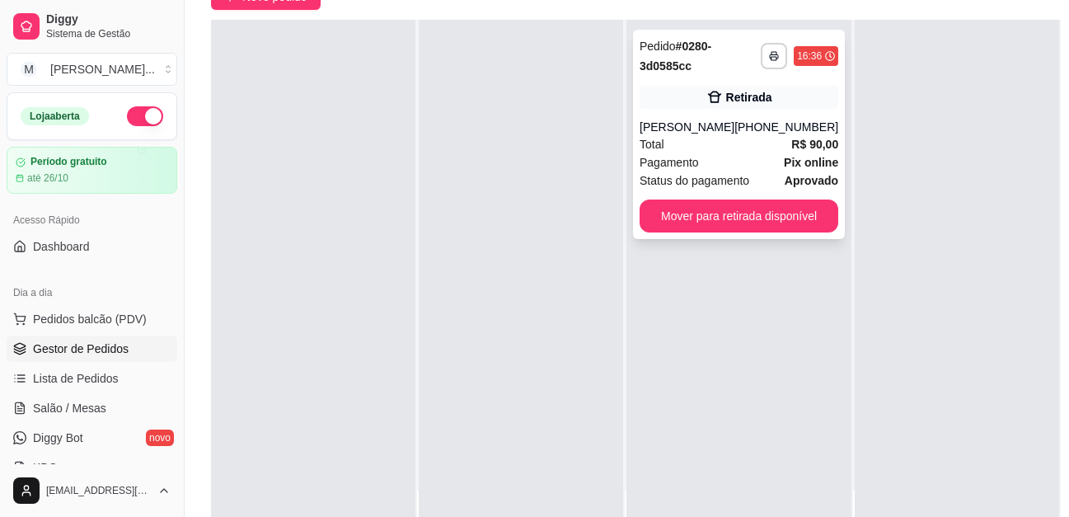
click at [683, 134] on div "[PERSON_NAME]" at bounding box center [687, 127] width 95 height 16
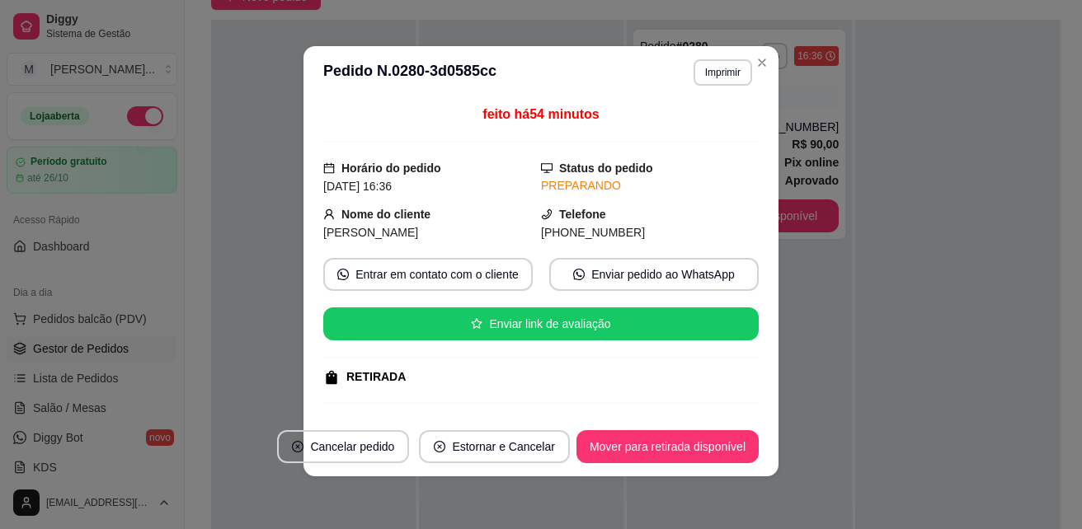
scroll to position [0, 0]
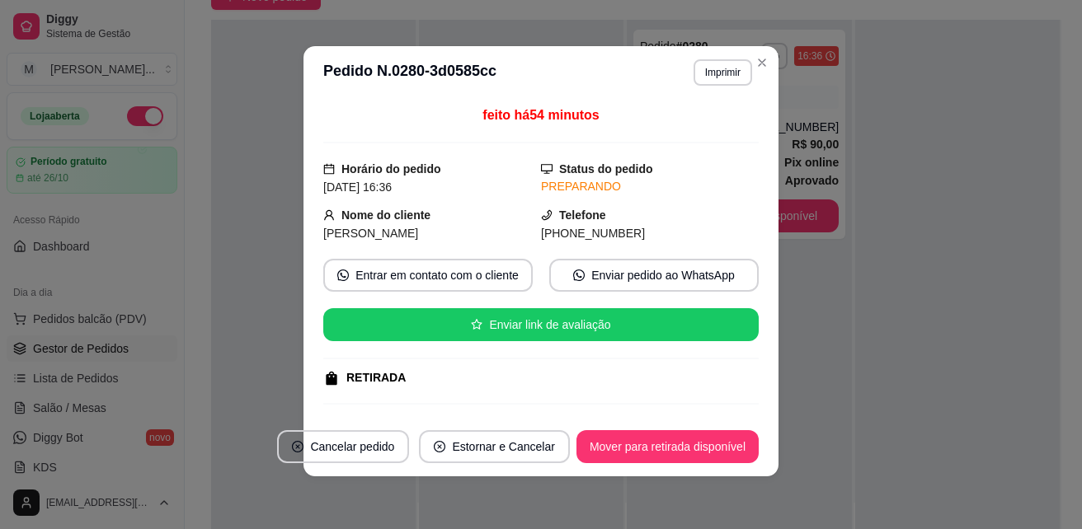
click at [586, 257] on div "feito há 54 minutos Horário do pedido [DATE] 16:36 Status do pedido PREPARANDO …" at bounding box center [540, 258] width 435 height 305
click at [589, 275] on button "Enviar pedido ao WhatsApp" at bounding box center [653, 275] width 209 height 33
